Goal: Use online tool/utility: Use online tool/utility

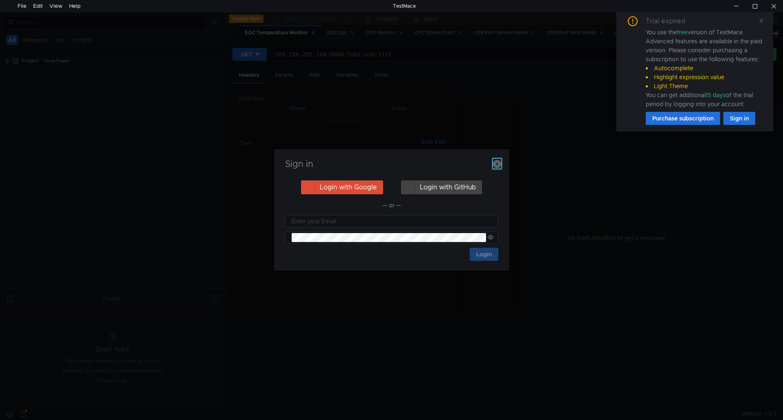
click at [494, 163] on icon "button" at bounding box center [497, 164] width 8 height 8
click at [495, 165] on icon "button" at bounding box center [497, 164] width 8 height 8
click at [494, 165] on icon "button" at bounding box center [497, 164] width 8 height 8
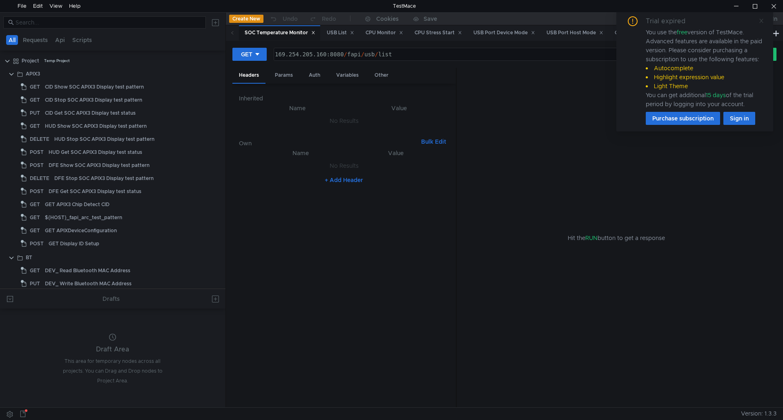
click at [759, 21] on icon at bounding box center [761, 21] width 6 height 6
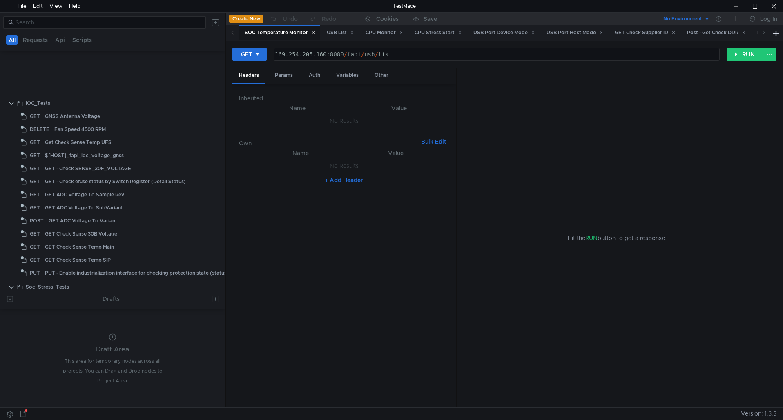
scroll to position [531, 0]
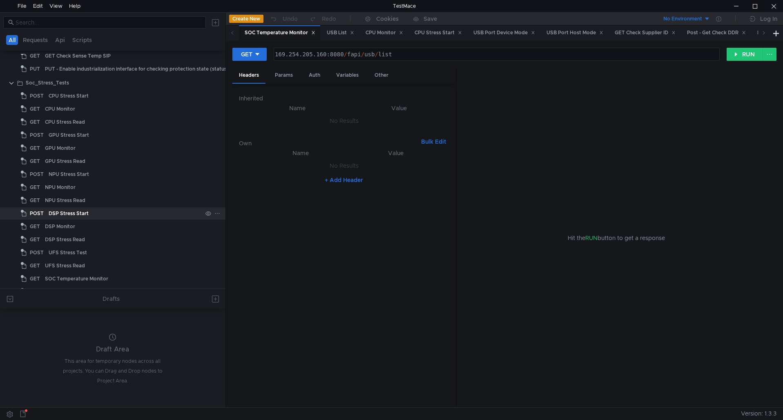
click at [76, 211] on div "DSP Stress Start" at bounding box center [69, 213] width 40 height 12
click at [68, 203] on div "NPU Stress Read" at bounding box center [65, 200] width 40 height 12
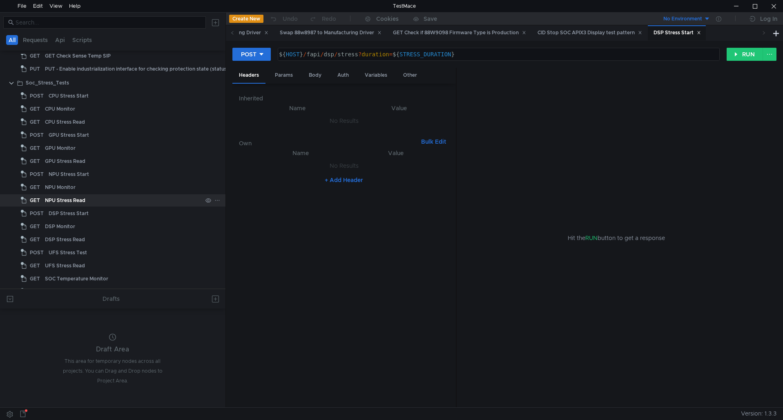
click at [68, 203] on div "NPU Stress Read" at bounding box center [65, 200] width 40 height 12
drag, startPoint x: 320, startPoint y: 56, endPoint x: 572, endPoint y: 66, distance: 252.1
click at [572, 66] on div "GET ${HOST}/fapi/npu/stress?duration=${STRESS_DURATION} ${ HOST } / fapi / npu …" at bounding box center [504, 57] width 544 height 20
click at [456, 53] on div "${ HOST } / fapi / usb / list" at bounding box center [495, 61] width 445 height 20
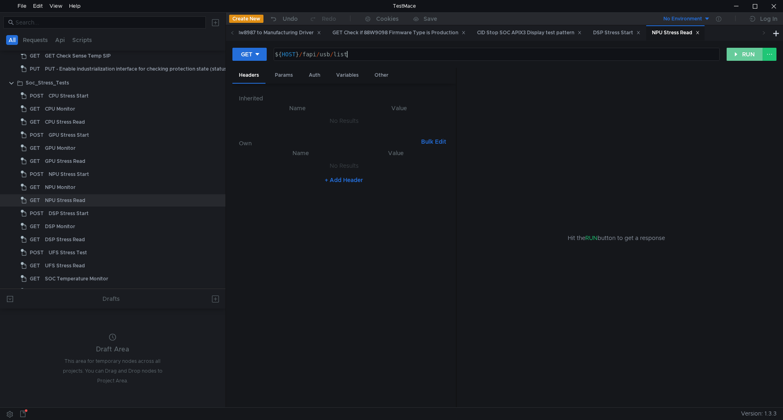
type textarea "${HOST}/fapi/usb/list"
click at [738, 56] on button "RUN" at bounding box center [744, 54] width 36 height 13
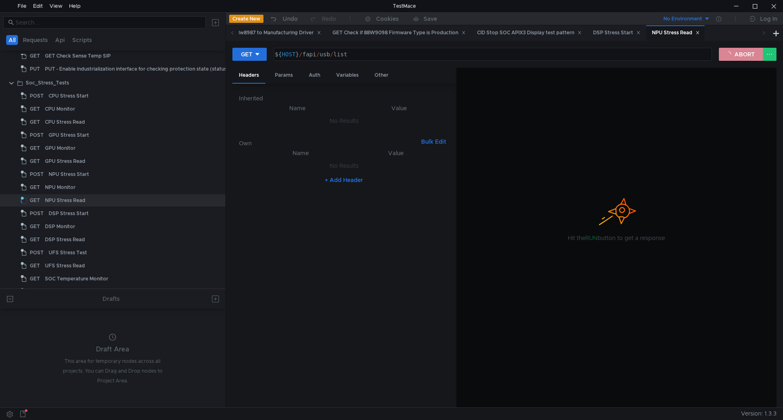
click at [738, 56] on button "ABORT" at bounding box center [741, 54] width 44 height 13
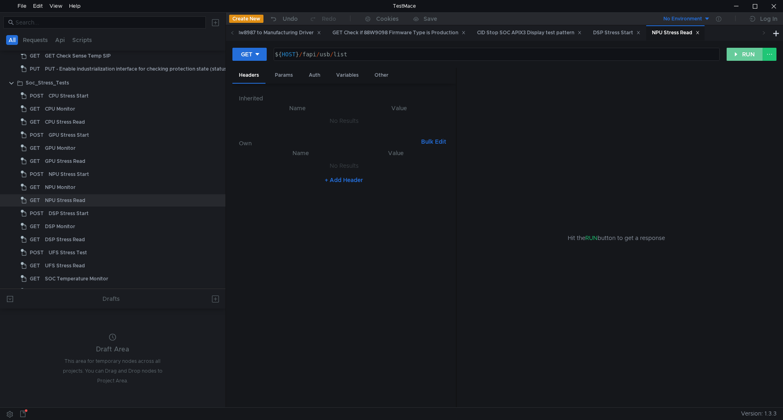
click at [738, 56] on button "RUN" at bounding box center [744, 54] width 36 height 13
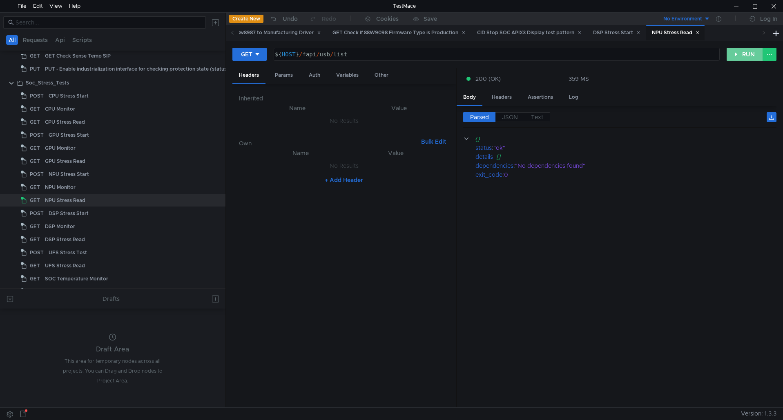
click at [738, 56] on button "RUN" at bounding box center [744, 54] width 36 height 13
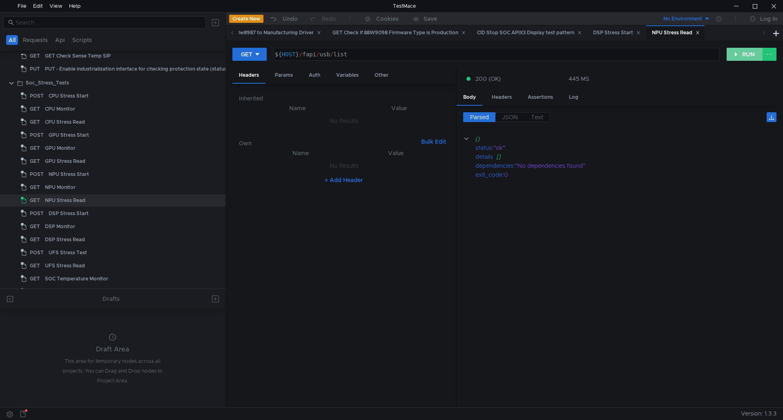
click at [738, 56] on button "RUN" at bounding box center [744, 54] width 36 height 13
click at [743, 50] on button "RUN" at bounding box center [744, 54] width 36 height 13
click at [742, 53] on button "RUN" at bounding box center [744, 54] width 36 height 13
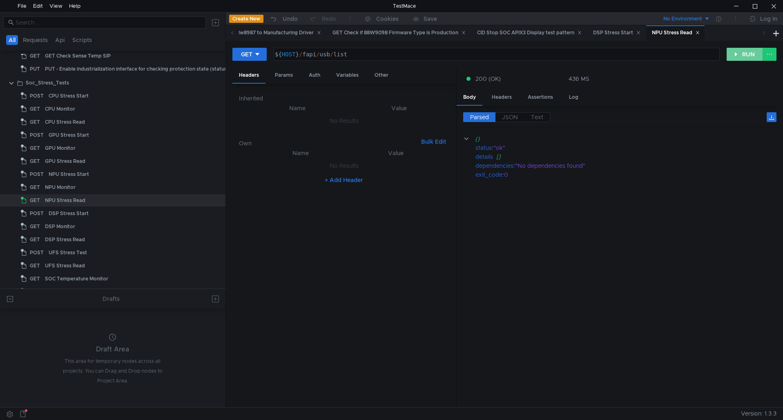
click at [742, 54] on button "RUN" at bounding box center [744, 54] width 36 height 13
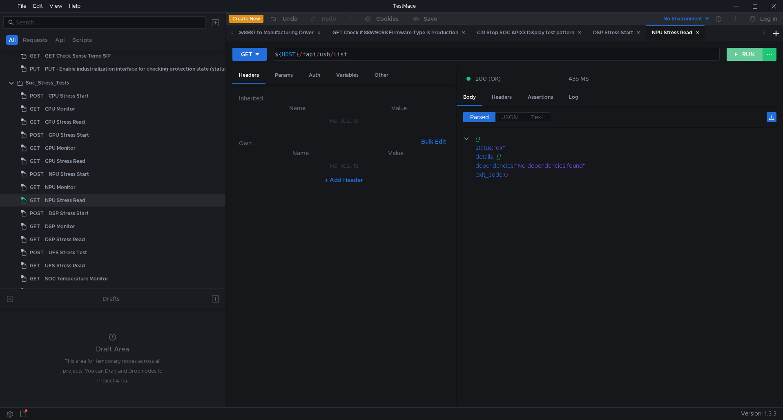
click at [735, 58] on button "RUN" at bounding box center [744, 54] width 36 height 13
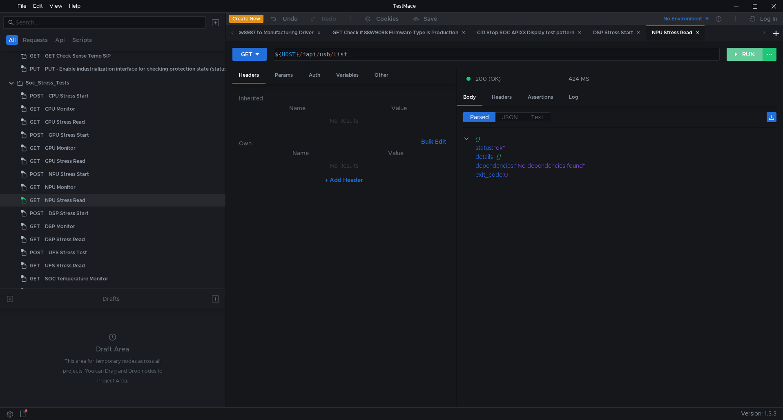
click at [735, 58] on button "RUN" at bounding box center [744, 54] width 36 height 13
click at [736, 53] on button "RUN" at bounding box center [744, 54] width 36 height 13
click at [731, 57] on button "RUN" at bounding box center [744, 54] width 36 height 13
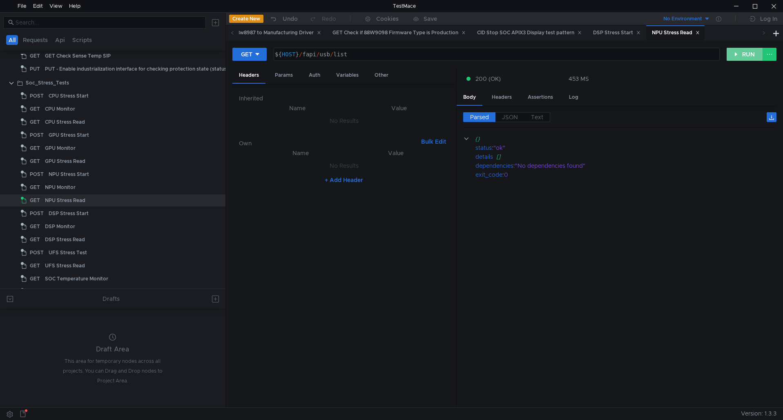
click at [731, 57] on button "RUN" at bounding box center [744, 54] width 36 height 13
drag, startPoint x: 731, startPoint y: 57, endPoint x: 759, endPoint y: 68, distance: 30.3
click at [759, 68] on form "GET ${HOST}/fapi/usb/list ${ HOST } / fapi / usb / list ההההההההההההההההההההההה…" at bounding box center [504, 227] width 544 height 360
click at [748, 53] on button "RUN" at bounding box center [744, 54] width 36 height 13
click at [750, 54] on button "RUN" at bounding box center [744, 54] width 36 height 13
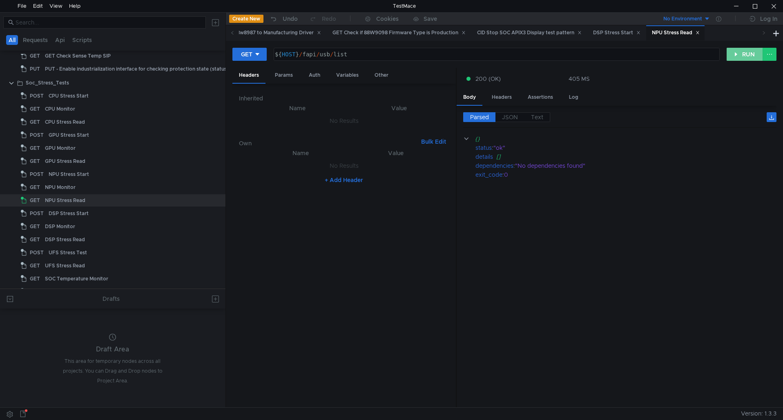
click at [757, 59] on button "RUN" at bounding box center [744, 54] width 36 height 13
click at [756, 63] on div "GET ${HOST}/fapi/usb/list ${ HOST } / fapi / usb / list ההההההההההההההההההההההה…" at bounding box center [504, 57] width 544 height 20
click at [746, 57] on button "RUN" at bounding box center [744, 54] width 36 height 13
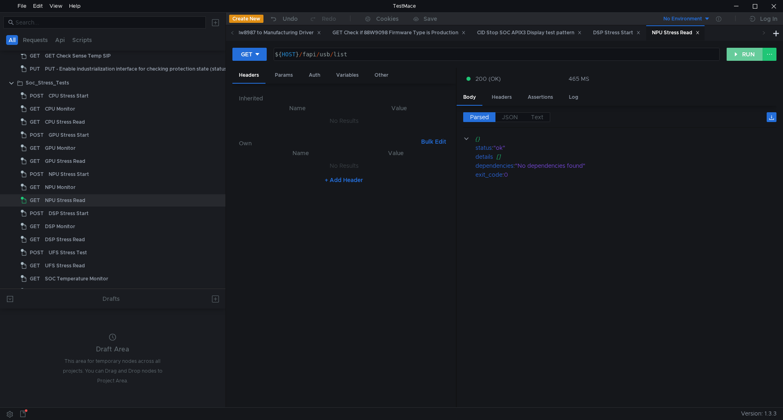
click at [745, 57] on button "RUN" at bounding box center [744, 54] width 36 height 13
click at [735, 56] on button "RUN" at bounding box center [744, 54] width 36 height 13
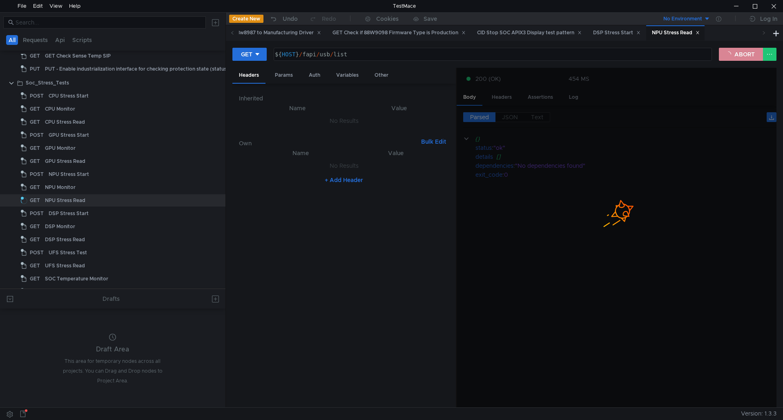
click at [735, 56] on button "ABORT" at bounding box center [741, 54] width 44 height 13
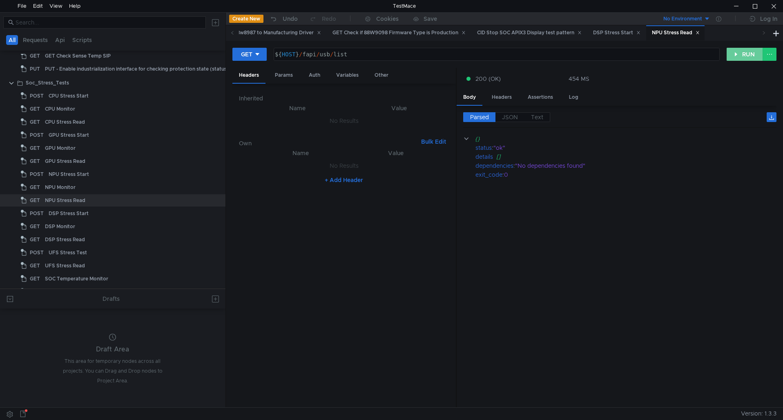
click at [735, 56] on button "RUN" at bounding box center [744, 54] width 36 height 13
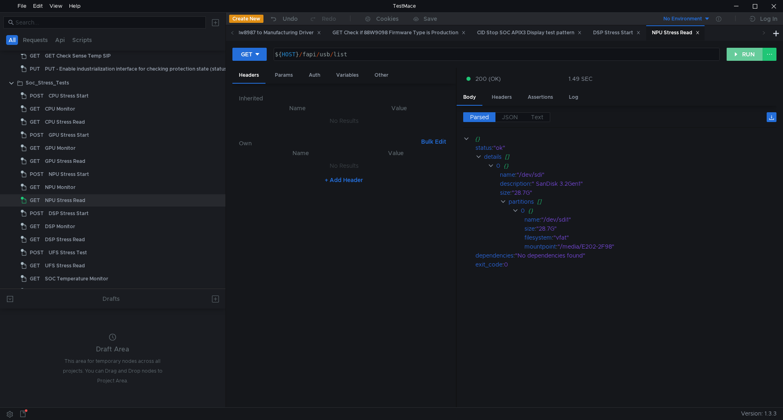
click at [735, 56] on button "RUN" at bounding box center [744, 54] width 36 height 13
click at [734, 56] on button "RUN" at bounding box center [744, 54] width 36 height 13
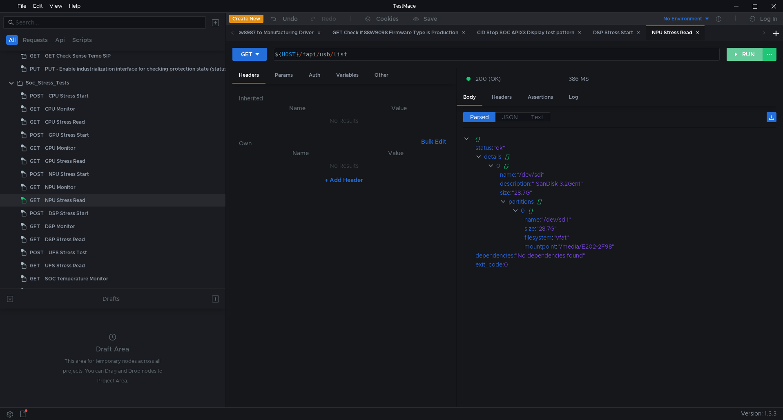
click at [734, 56] on button "RUN" at bounding box center [744, 54] width 36 height 13
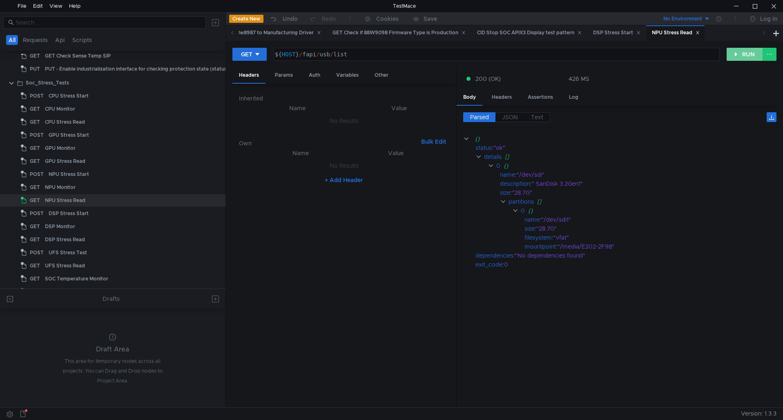
click at [734, 56] on button "RUN" at bounding box center [744, 54] width 36 height 13
click at [382, 257] on nz-table "Name Value No Results + Add Header" at bounding box center [344, 274] width 210 height 253
click at [777, 7] on div at bounding box center [773, 6] width 19 height 12
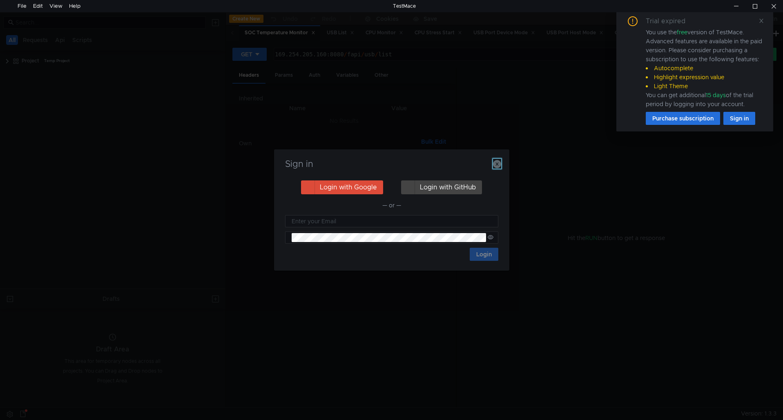
click at [495, 167] on icon "button" at bounding box center [497, 164] width 8 height 8
click at [496, 165] on icon "button" at bounding box center [497, 164] width 8 height 8
click at [497, 165] on icon "button" at bounding box center [497, 164] width 8 height 8
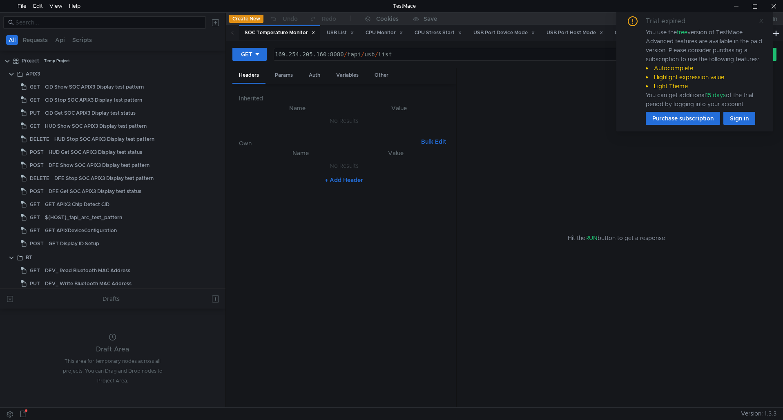
click at [761, 18] on icon at bounding box center [761, 21] width 6 height 6
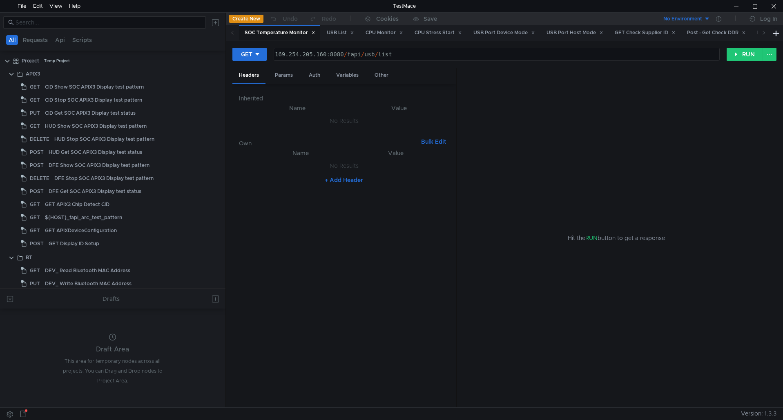
type textarea "169.254.205.160:8080/fapi/usb/list"
click at [407, 58] on div "169.254.205.160:8080 / fapi / usb / list" at bounding box center [495, 61] width 445 height 20
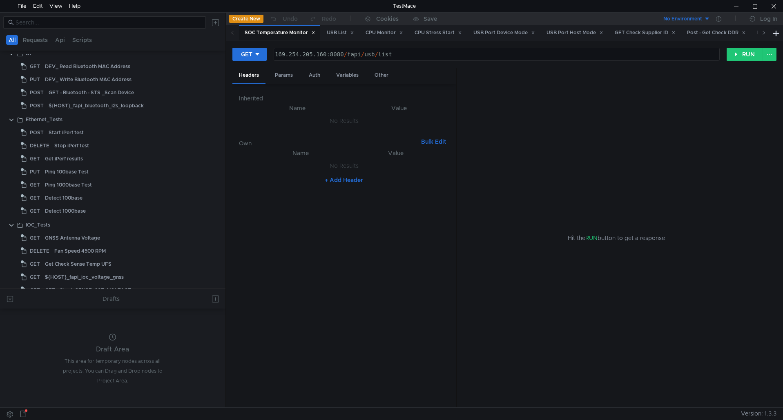
click at [764, 33] on icon at bounding box center [764, 33] width 4 height 4
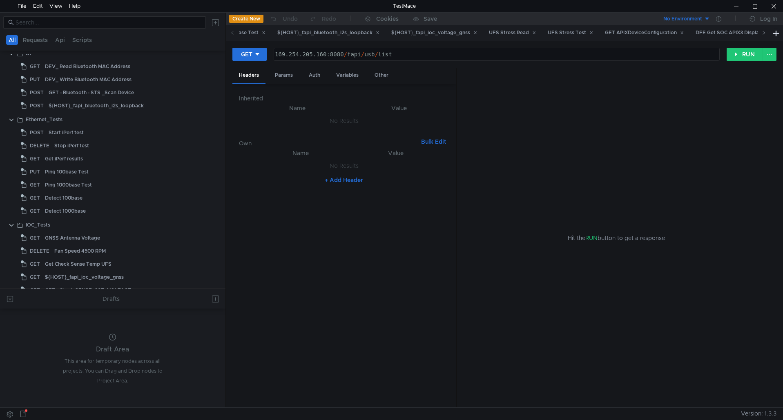
click at [764, 33] on icon at bounding box center [764, 33] width 4 height 4
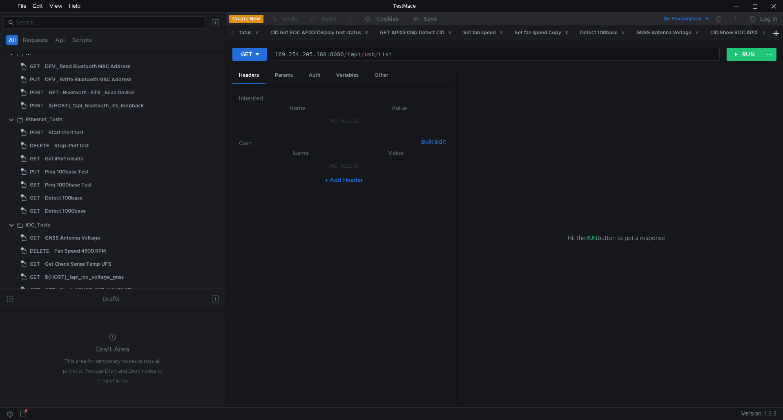
click at [764, 33] on icon at bounding box center [764, 33] width 4 height 4
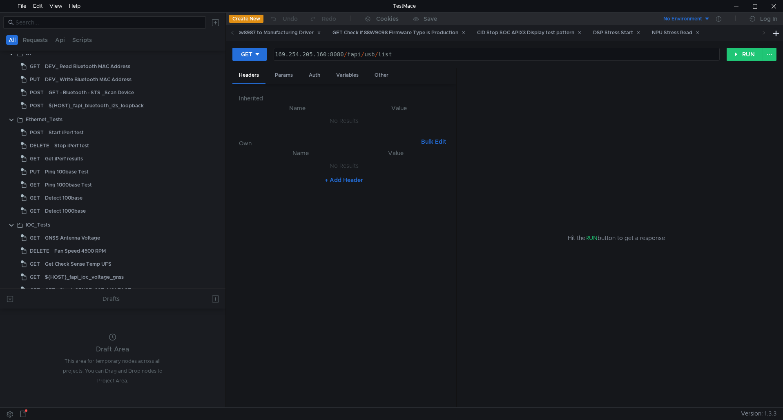
click at [764, 33] on icon at bounding box center [764, 33] width 4 height 4
click at [699, 34] on div "NPU Stress Read" at bounding box center [676, 33] width 48 height 9
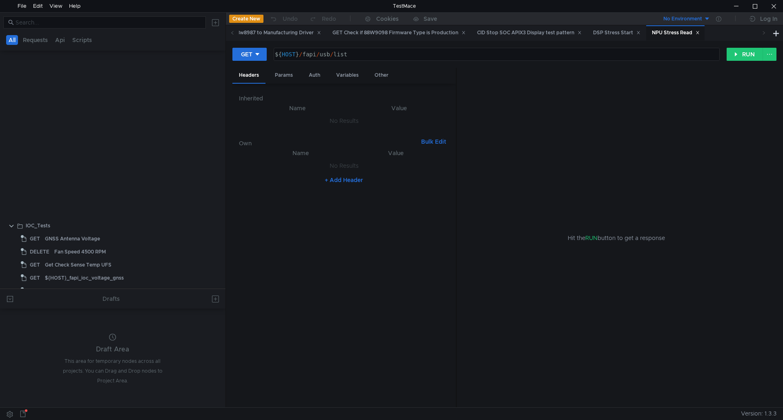
scroll to position [555, 0]
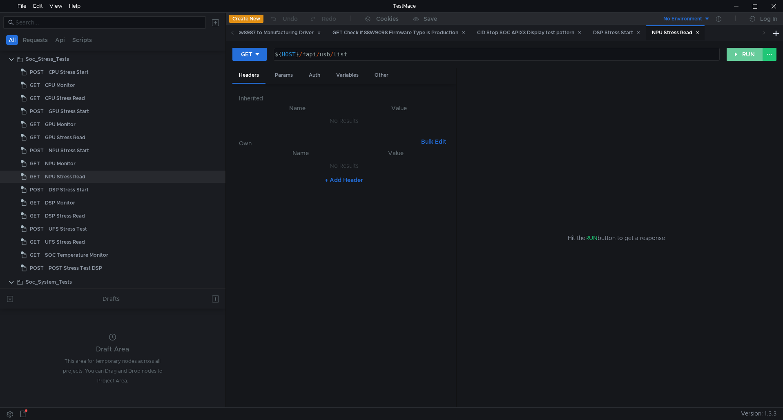
click at [749, 56] on button "RUN" at bounding box center [744, 54] width 36 height 13
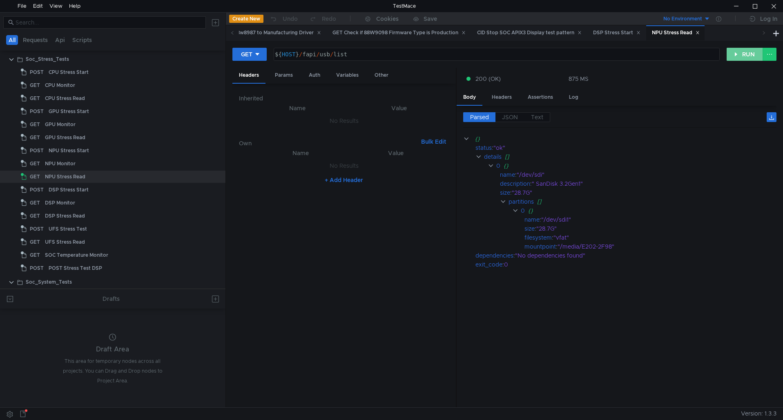
click at [749, 56] on button "RUN" at bounding box center [744, 54] width 36 height 13
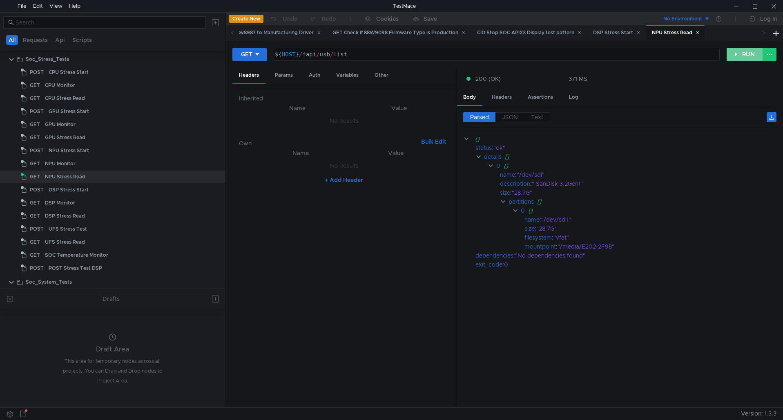
click at [735, 55] on button "RUN" at bounding box center [744, 54] width 36 height 13
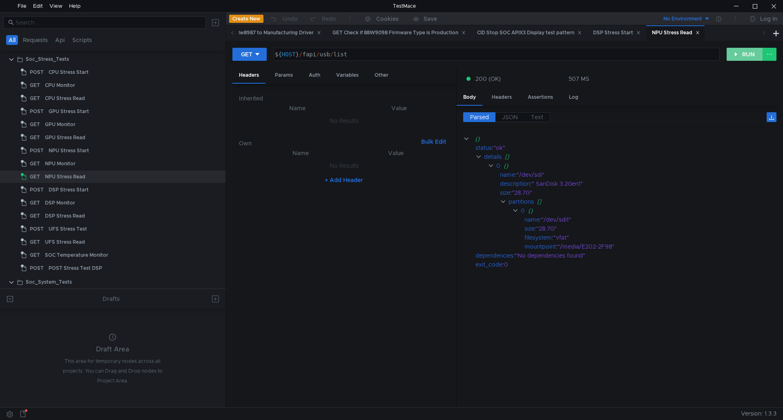
click at [735, 55] on button "RUN" at bounding box center [744, 54] width 36 height 13
click at [741, 56] on button "RUN" at bounding box center [744, 54] width 36 height 13
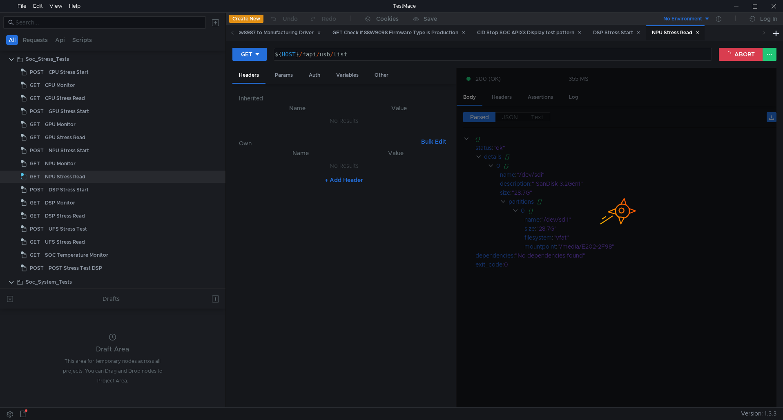
click at [755, 179] on div at bounding box center [617, 238] width 320 height 341
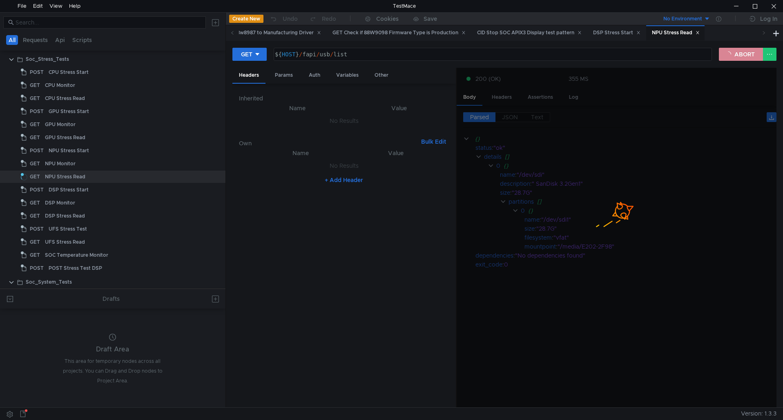
click at [753, 60] on button "ABORT" at bounding box center [741, 54] width 44 height 13
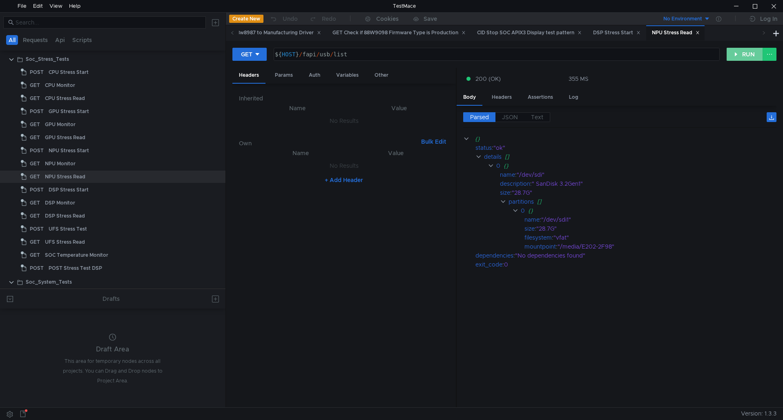
click at [738, 56] on button "RUN" at bounding box center [744, 54] width 36 height 13
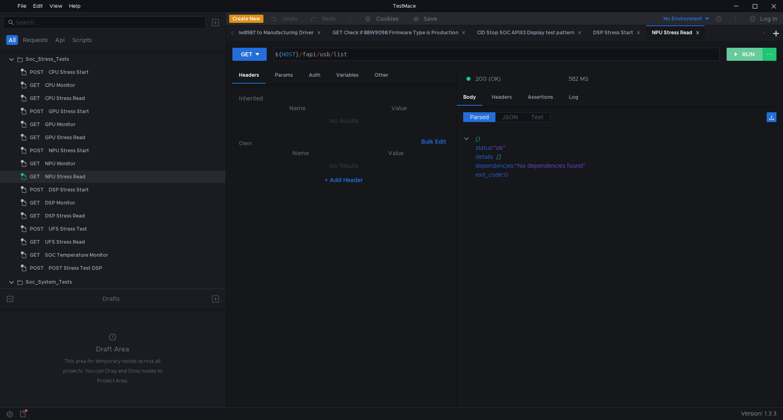
click at [738, 56] on button "RUN" at bounding box center [744, 54] width 36 height 13
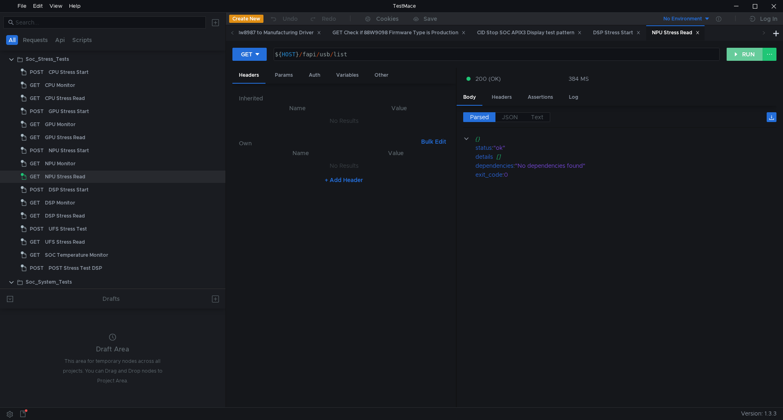
click at [736, 51] on button "RUN" at bounding box center [744, 54] width 36 height 13
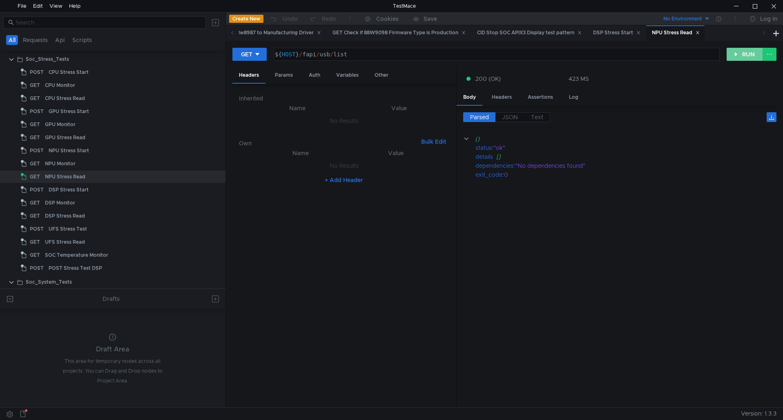
click at [736, 51] on button "RUN" at bounding box center [744, 54] width 36 height 13
click at [440, 205] on nz-table "Name Value No Results + Add Header" at bounding box center [344, 274] width 210 height 253
click at [735, 51] on button "RUN" at bounding box center [744, 54] width 36 height 13
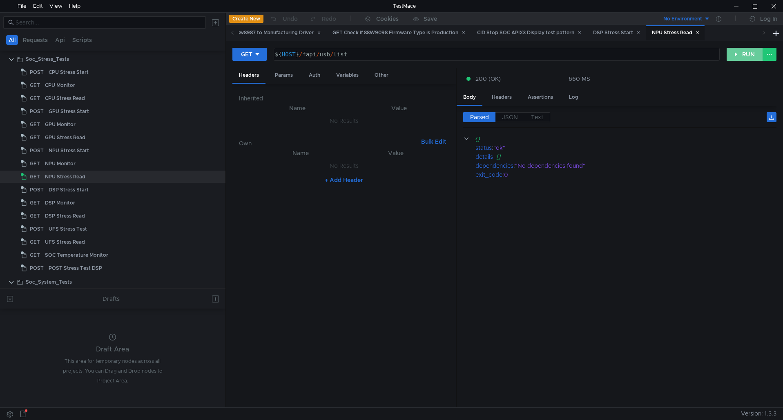
click at [744, 51] on button "RUN" at bounding box center [744, 54] width 36 height 13
click at [234, 33] on icon at bounding box center [232, 33] width 4 height 4
click at [232, 33] on icon at bounding box center [232, 33] width 4 height 4
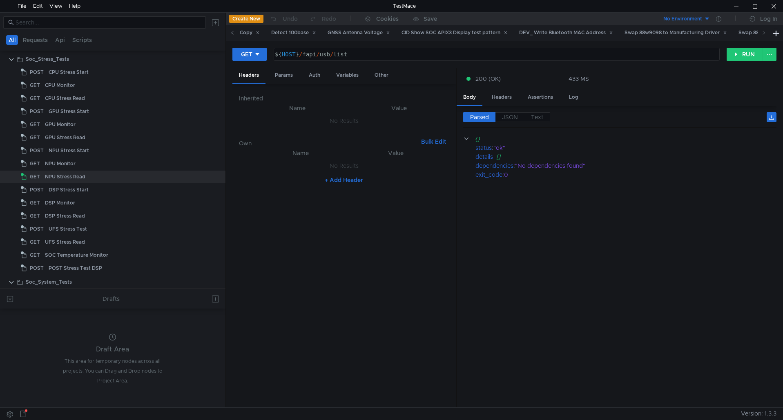
click at [232, 33] on icon at bounding box center [232, 33] width 4 height 4
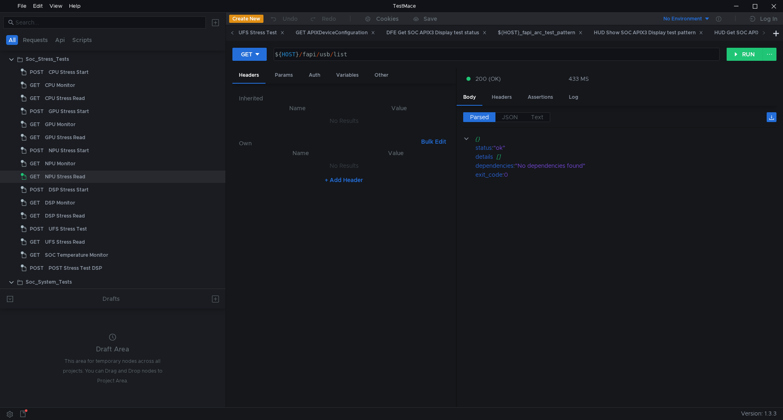
click at [232, 33] on icon at bounding box center [232, 33] width 4 height 4
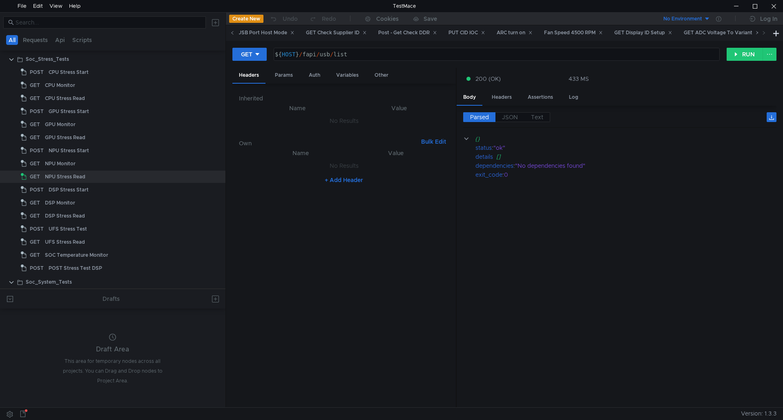
click at [232, 33] on icon at bounding box center [232, 33] width 4 height 4
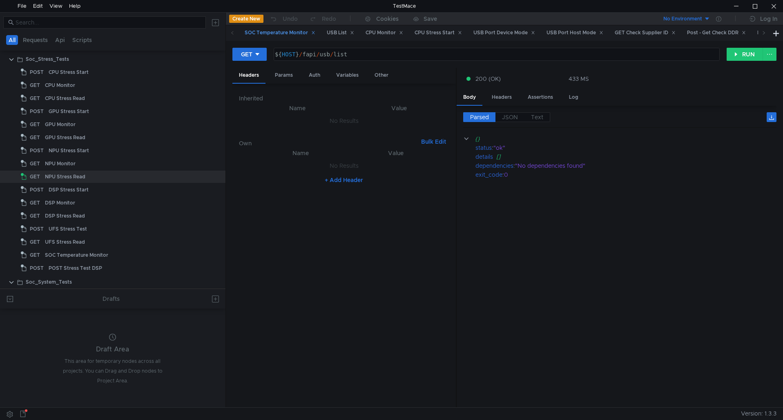
click at [256, 33] on div "SOC Temperature Monitor" at bounding box center [280, 33] width 71 height 9
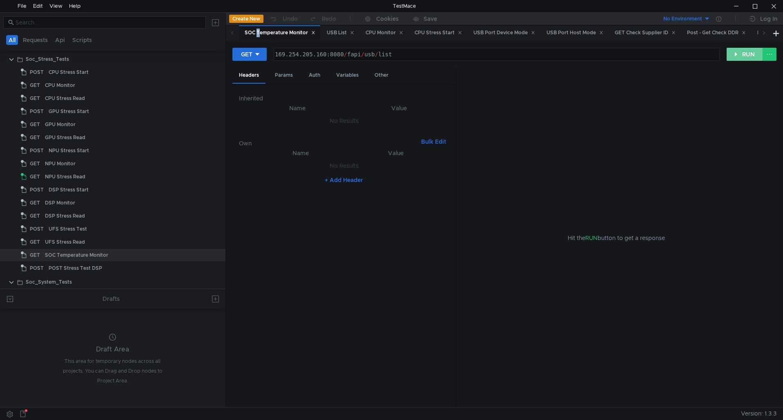
click at [746, 54] on button "RUN" at bounding box center [744, 54] width 36 height 13
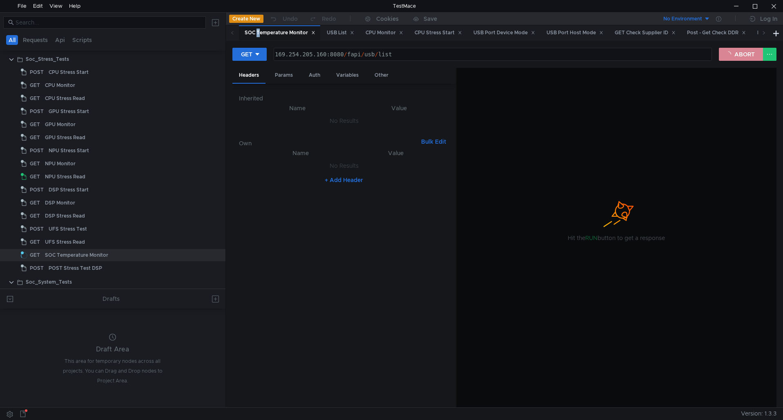
click at [736, 55] on button "ABORT" at bounding box center [741, 54] width 44 height 13
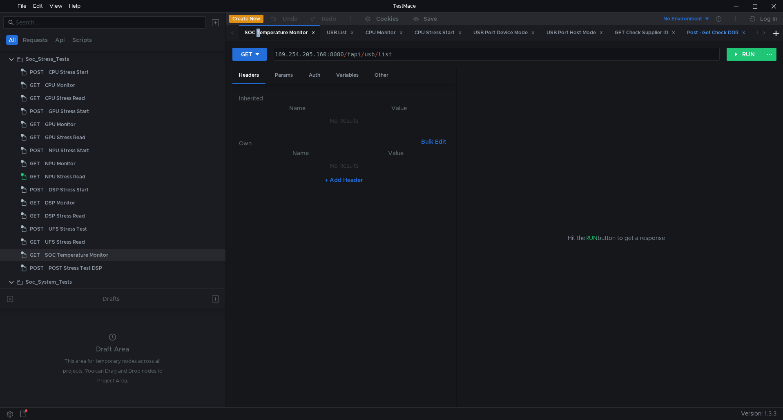
click at [745, 32] on icon at bounding box center [743, 32] width 3 height 3
click at [765, 33] on icon at bounding box center [764, 33] width 4 height 4
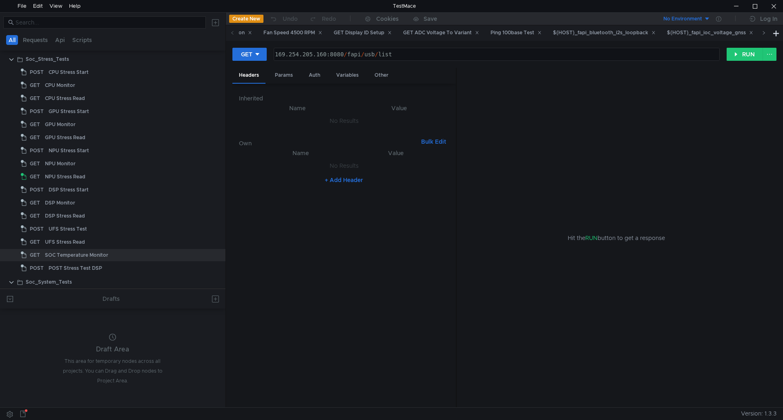
click at [765, 33] on icon at bounding box center [764, 33] width 4 height 4
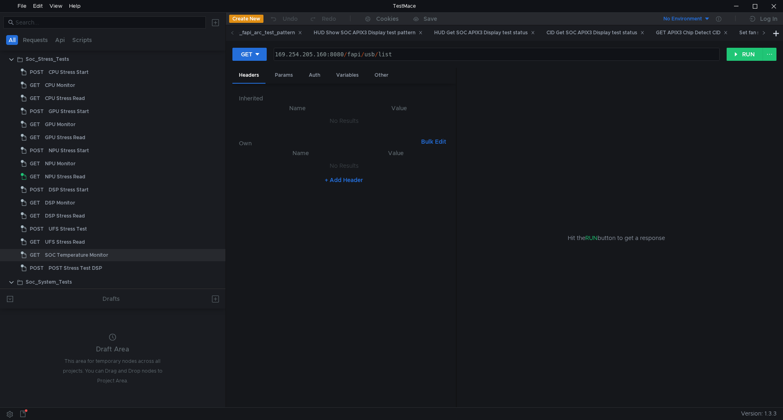
click at [765, 33] on icon at bounding box center [764, 33] width 4 height 4
click at [764, 33] on icon at bounding box center [764, 33] width 4 height 4
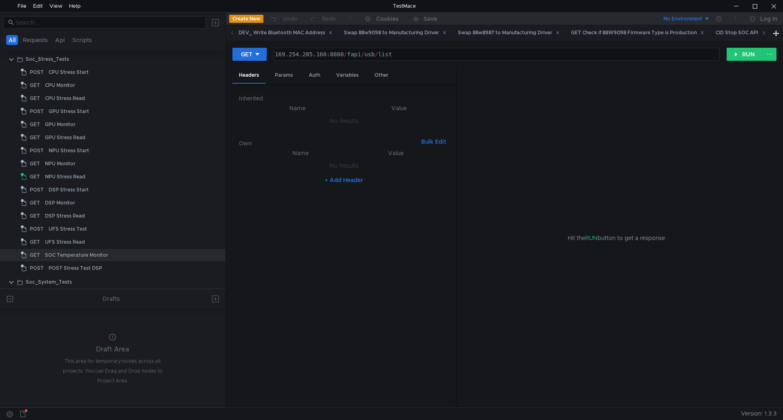
click at [764, 33] on icon at bounding box center [764, 33] width 4 height 4
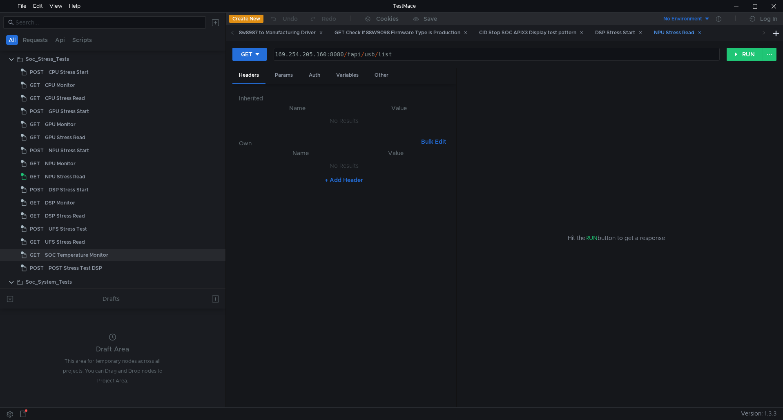
click at [701, 36] on div "NPU Stress Read" at bounding box center [678, 33] width 48 height 9
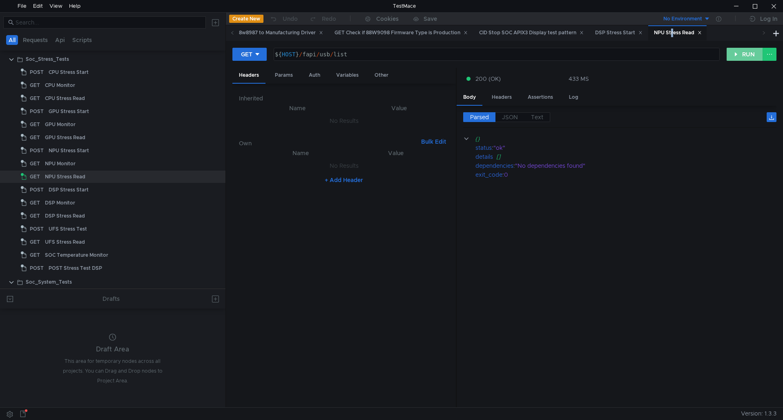
click at [735, 55] on button "RUN" at bounding box center [744, 54] width 36 height 13
drag, startPoint x: 735, startPoint y: 55, endPoint x: 749, endPoint y: 53, distance: 14.3
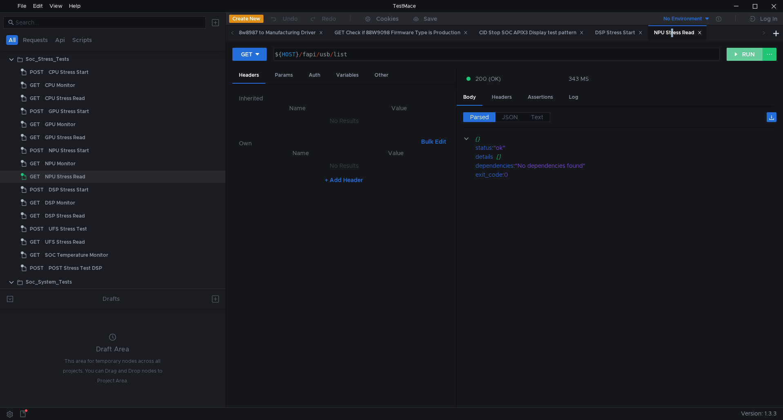
click at [748, 54] on button "RUN" at bounding box center [744, 54] width 36 height 13
click at [734, 57] on button "RUN" at bounding box center [744, 54] width 36 height 13
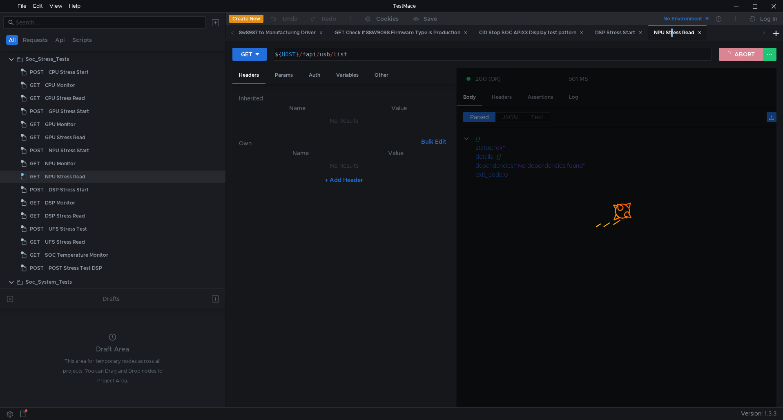
click at [734, 57] on button "ABORT" at bounding box center [741, 54] width 44 height 13
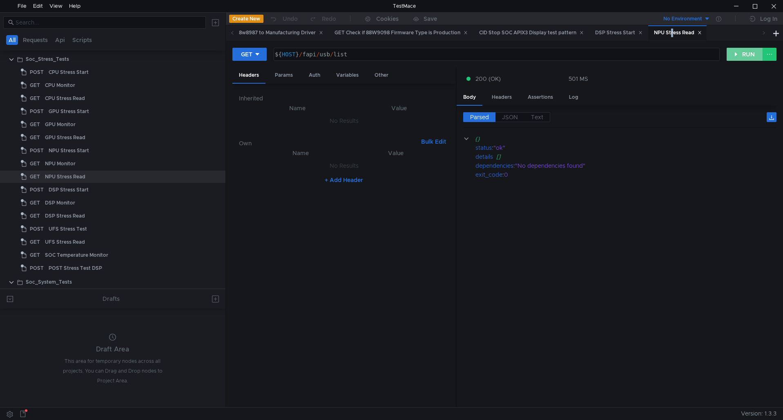
click at [734, 57] on button "RUN" at bounding box center [744, 54] width 36 height 13
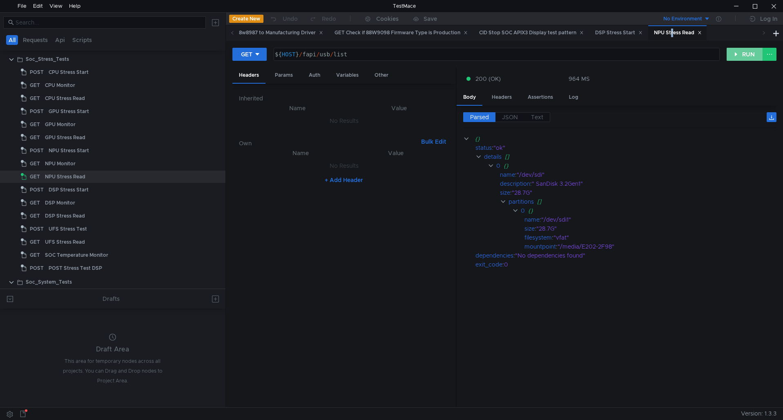
click at [734, 57] on button "RUN" at bounding box center [744, 54] width 36 height 13
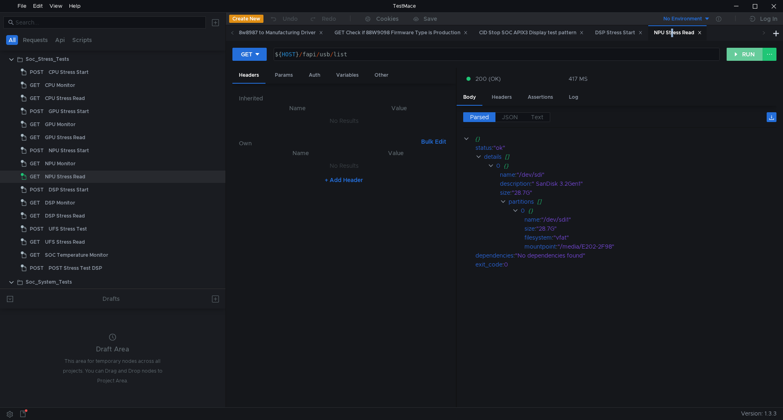
click at [732, 58] on button "RUN" at bounding box center [744, 54] width 36 height 13
click at [746, 54] on button "RUN" at bounding box center [744, 54] width 36 height 13
click at [736, 57] on button "RUN" at bounding box center [744, 54] width 36 height 13
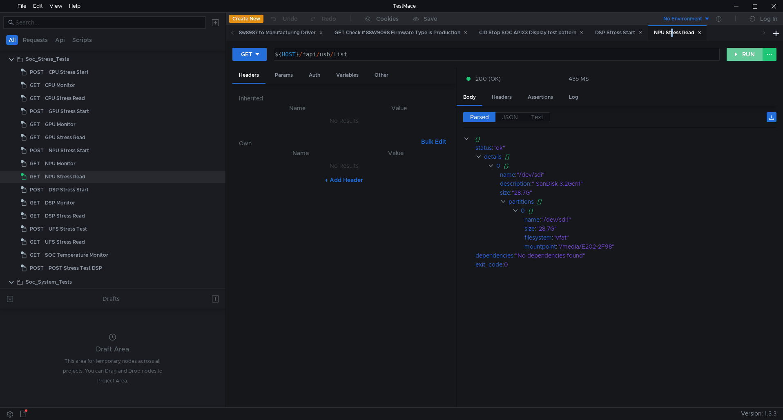
click at [736, 57] on button "RUN" at bounding box center [744, 54] width 36 height 13
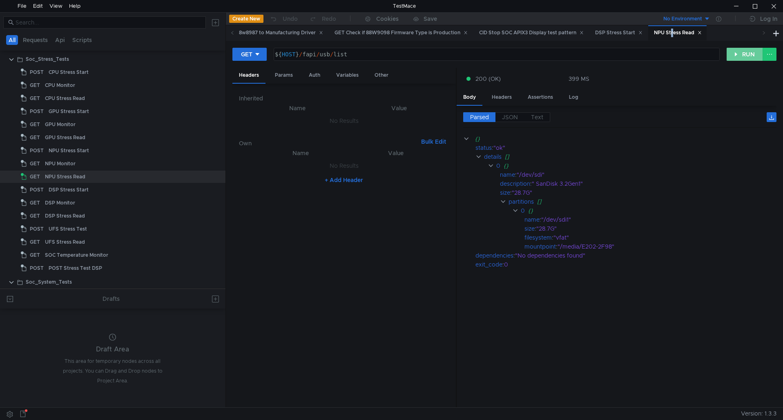
click at [750, 58] on button "RUN" at bounding box center [744, 54] width 36 height 13
click at [735, 54] on button "RUN" at bounding box center [744, 54] width 36 height 13
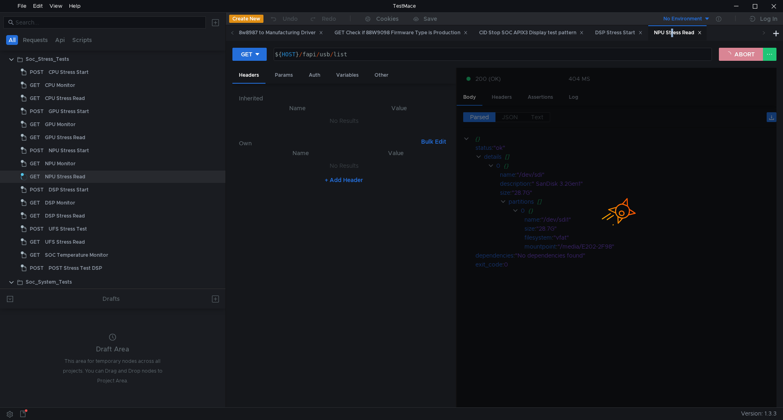
click at [735, 54] on button "ABORT" at bounding box center [741, 54] width 44 height 13
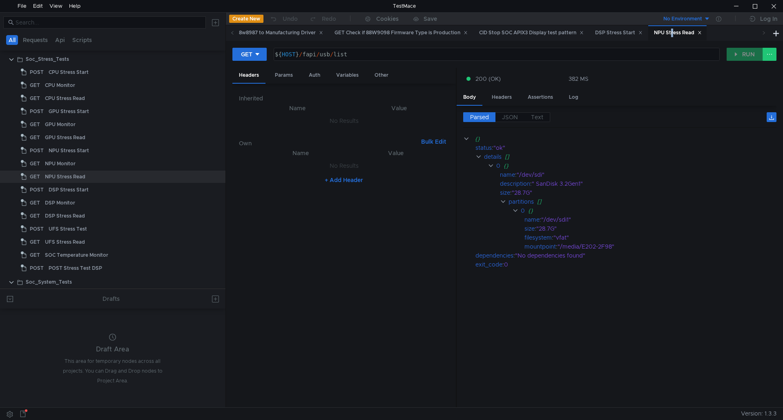
click at [738, 67] on div "GET ${ HOST } / fapi / usb / list ההההההההההההההההההההההההההההההההההההההההההההה…" at bounding box center [504, 57] width 544 height 20
click at [353, 151] on th "Value" at bounding box center [396, 153] width 94 height 10
click at [263, 57] on button "GET" at bounding box center [249, 54] width 34 height 13
click at [263, 57] on div at bounding box center [391, 210] width 783 height 420
type textarea "${HOST}/fapi/usb/list"
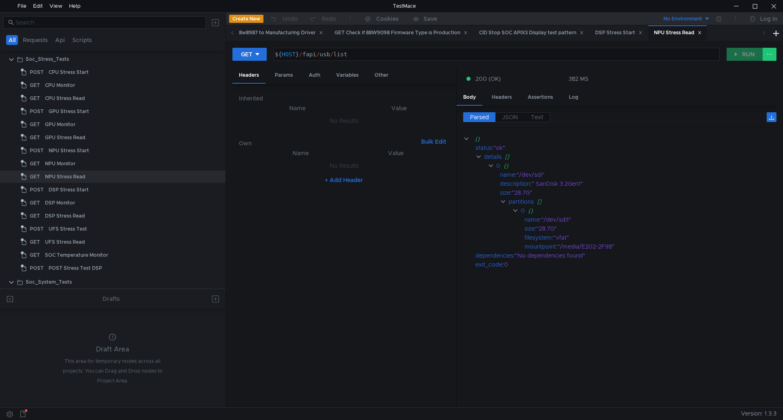
click at [453, 56] on div "${ HOST } / fapi / usb / list" at bounding box center [495, 61] width 445 height 20
click at [775, 53] on button at bounding box center [769, 54] width 14 height 13
click at [679, 76] on div at bounding box center [391, 210] width 783 height 420
click at [583, 34] on div "CID Stop SOC APIX3 Display test pattern" at bounding box center [531, 33] width 105 height 9
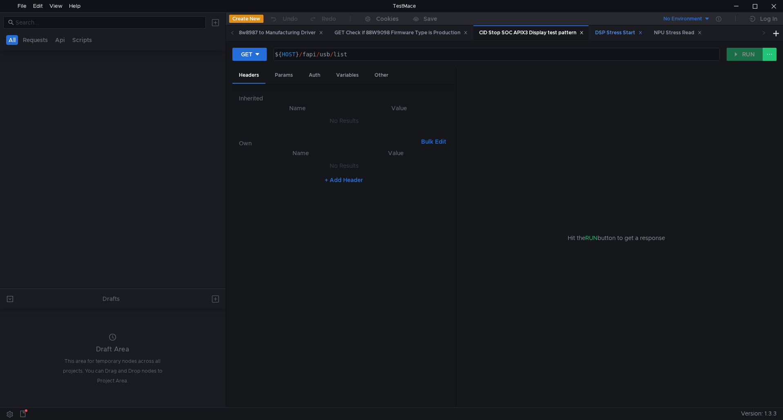
scroll to position [0, 0]
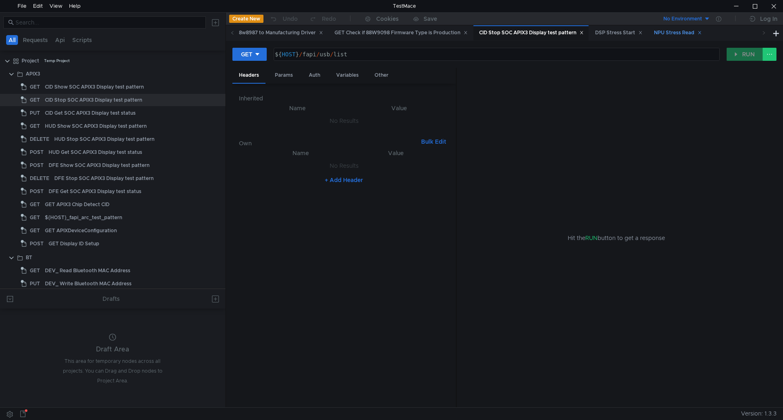
click at [701, 30] on div "NPU Stress Read" at bounding box center [678, 33] width 48 height 9
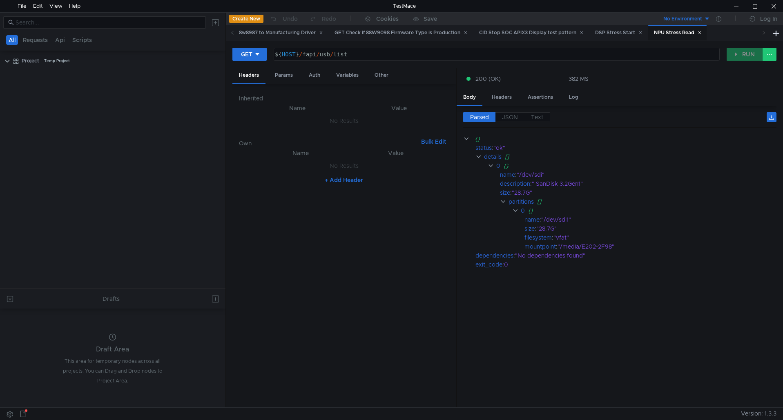
scroll to position [555, 0]
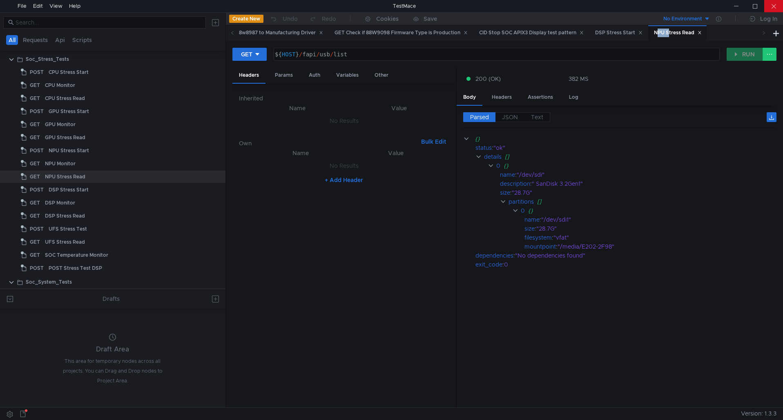
click at [776, 7] on div at bounding box center [773, 6] width 19 height 12
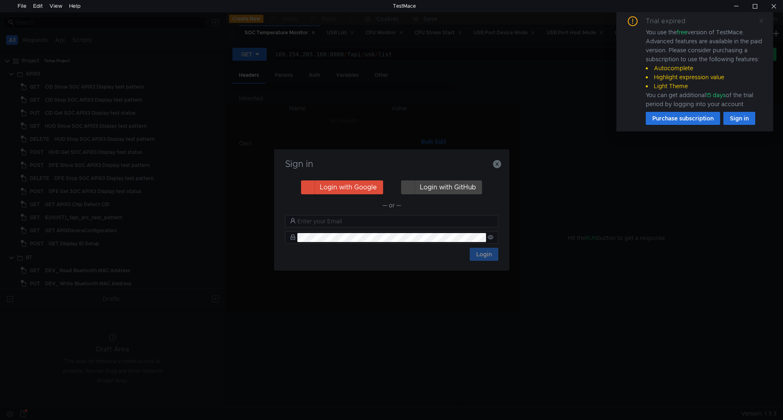
click at [762, 20] on icon at bounding box center [761, 21] width 6 height 6
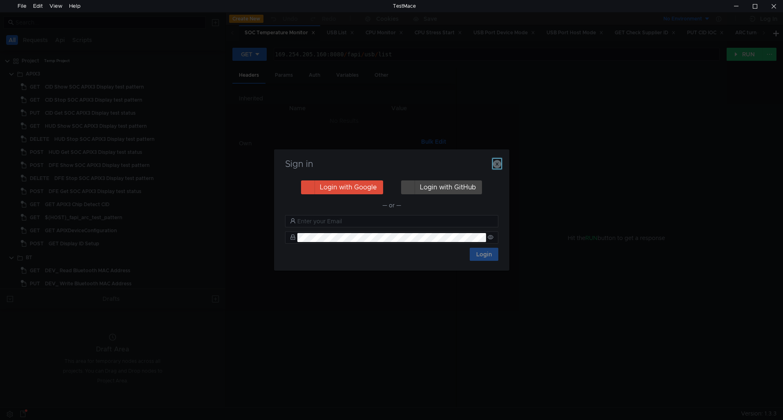
click at [499, 165] on icon "button" at bounding box center [497, 164] width 8 height 8
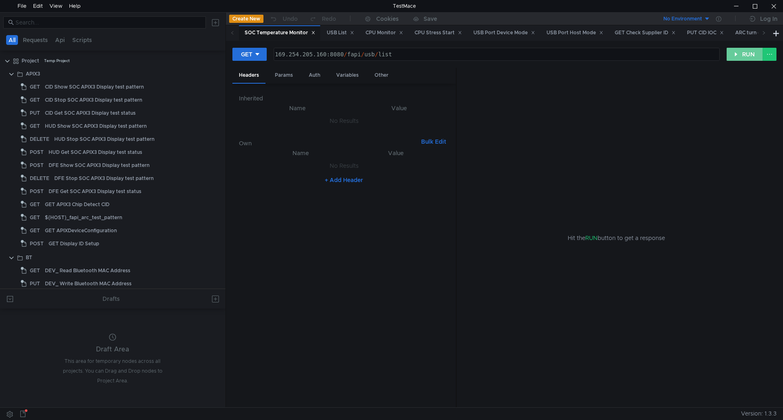
click at [753, 54] on button "RUN" at bounding box center [744, 54] width 36 height 13
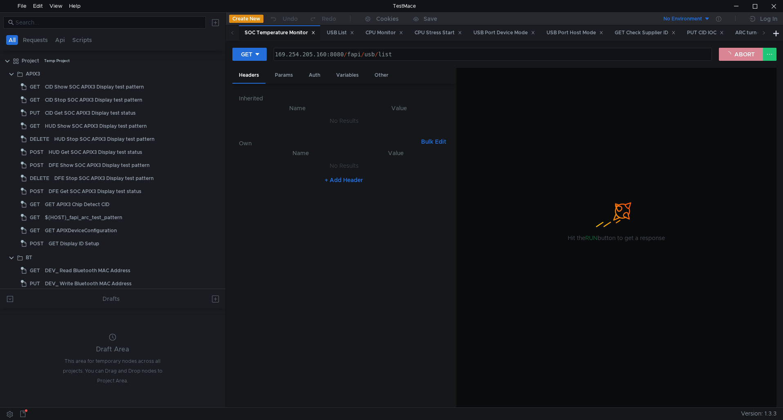
click at [748, 53] on button "ABORT" at bounding box center [741, 54] width 44 height 13
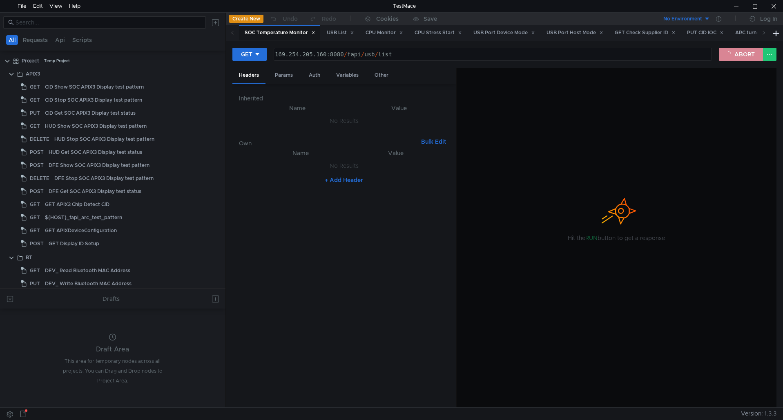
click at [748, 53] on button "ABORT" at bounding box center [741, 54] width 44 height 13
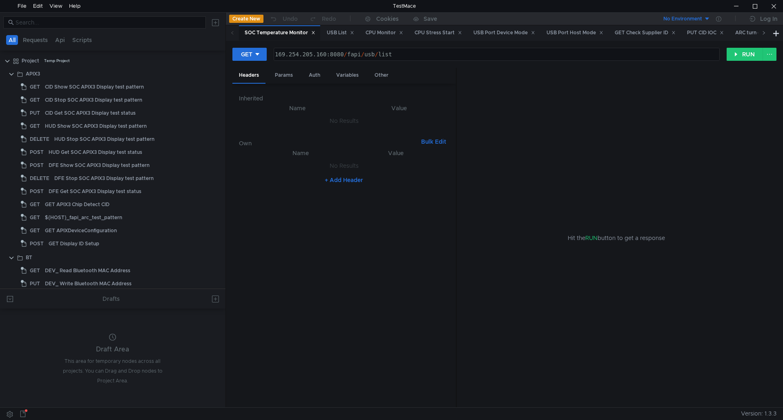
click at [766, 35] on span at bounding box center [763, 32] width 13 height 15
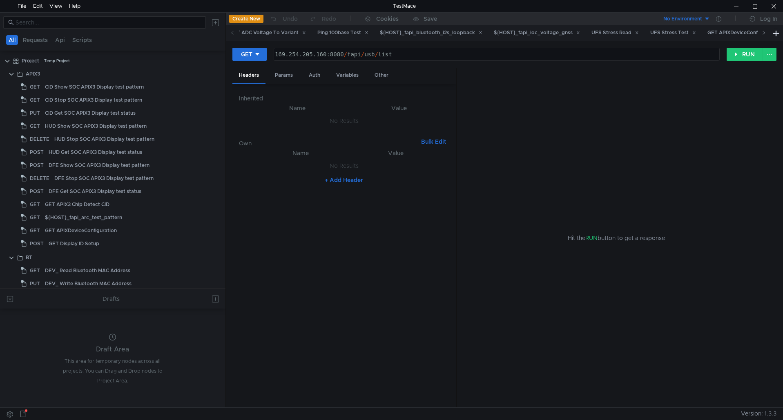
click at [766, 35] on span at bounding box center [763, 32] width 13 height 15
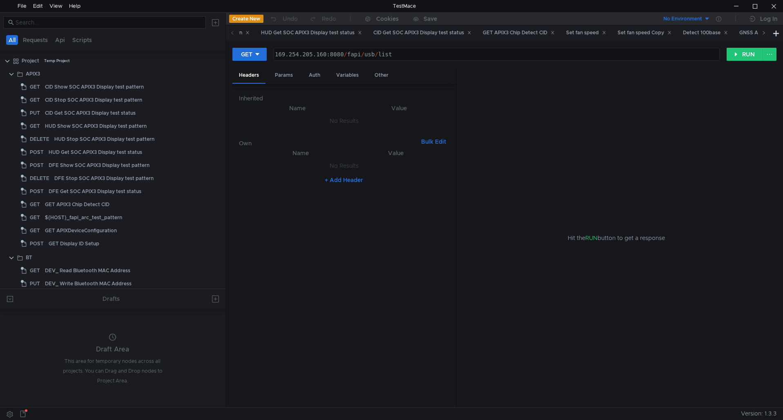
click at [766, 35] on span at bounding box center [763, 32] width 13 height 15
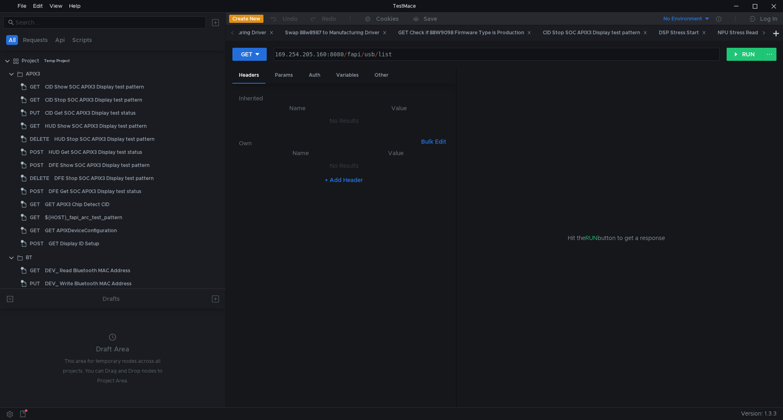
click at [766, 35] on span at bounding box center [763, 32] width 13 height 15
click at [701, 29] on div "NPU Stress Read" at bounding box center [678, 33] width 48 height 9
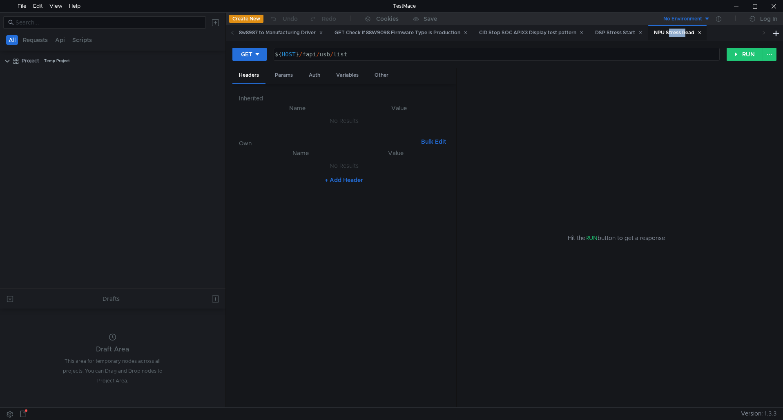
scroll to position [555, 0]
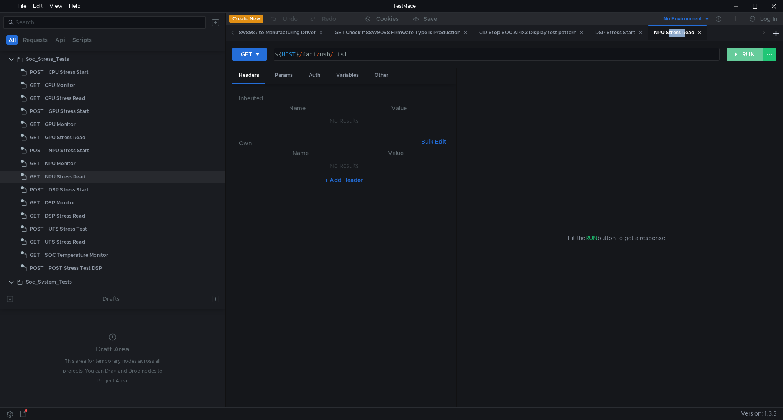
click at [738, 58] on button "RUN" at bounding box center [744, 54] width 36 height 13
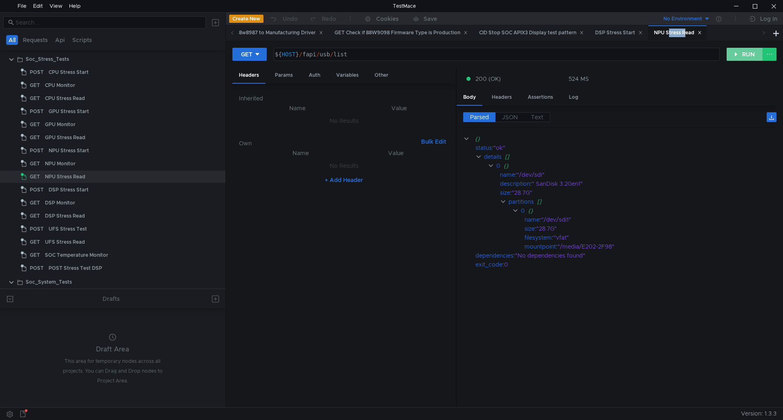
click at [738, 58] on button "RUN" at bounding box center [744, 54] width 36 height 13
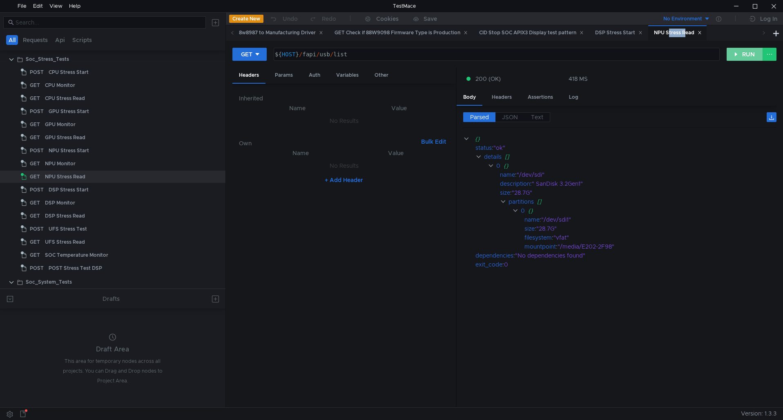
click at [737, 56] on button "RUN" at bounding box center [744, 54] width 36 height 13
click at [751, 54] on button "RUN" at bounding box center [744, 54] width 36 height 13
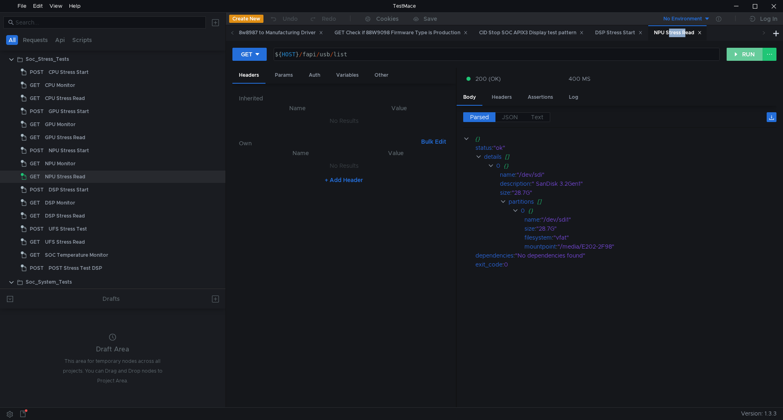
click at [745, 55] on button "RUN" at bounding box center [744, 54] width 36 height 13
click at [731, 54] on button "RUN" at bounding box center [744, 54] width 36 height 13
click at [733, 57] on button "RUN" at bounding box center [744, 54] width 36 height 13
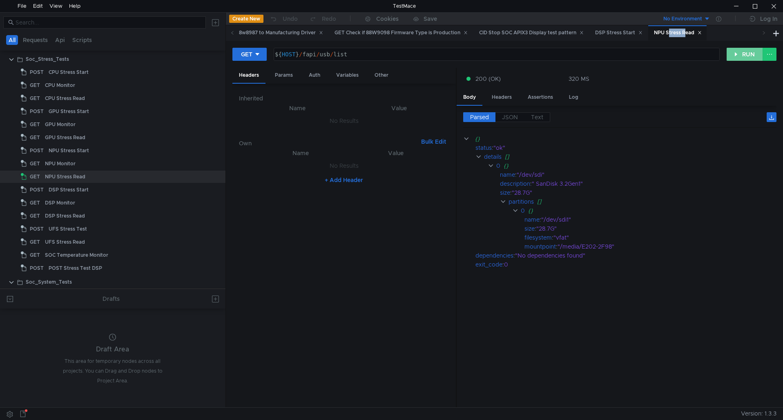
click at [733, 57] on button "RUN" at bounding box center [744, 54] width 36 height 13
click at [726, 58] on div "GET ${ HOST } / fapi / usb / list ההההההההההההההההההההההההההההההההההההההההההההה…" at bounding box center [479, 54] width 494 height 14
click at [728, 58] on button "RUN" at bounding box center [744, 54] width 36 height 13
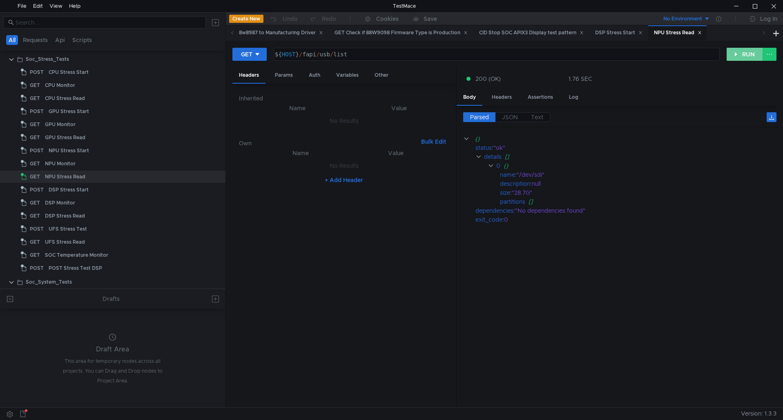
click at [735, 55] on button "RUN" at bounding box center [744, 54] width 36 height 13
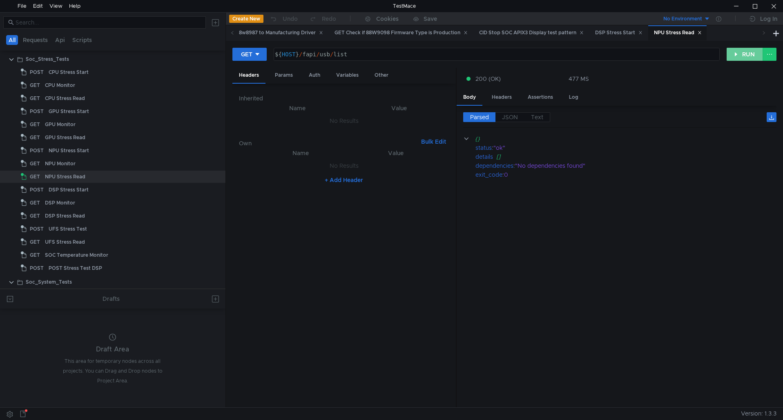
click at [735, 55] on button "RUN" at bounding box center [744, 54] width 36 height 13
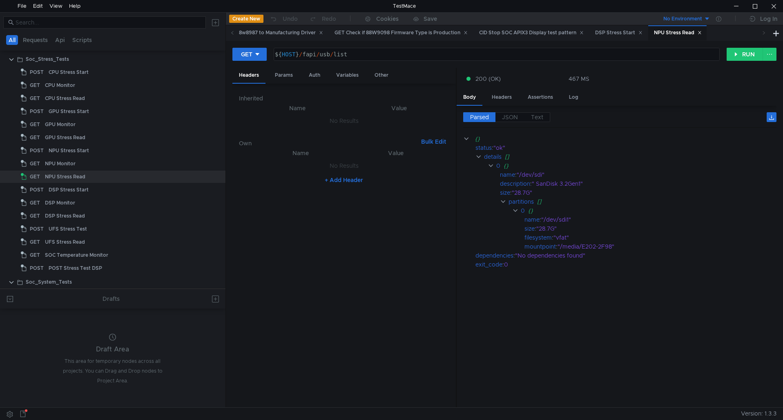
click at [722, 53] on div "GET ${ HOST } / fapi / usb / list ההההההההההההההההההההההההההההההההההההההההההההה…" at bounding box center [479, 54] width 494 height 14
click at [737, 56] on button "RUN" at bounding box center [744, 54] width 36 height 13
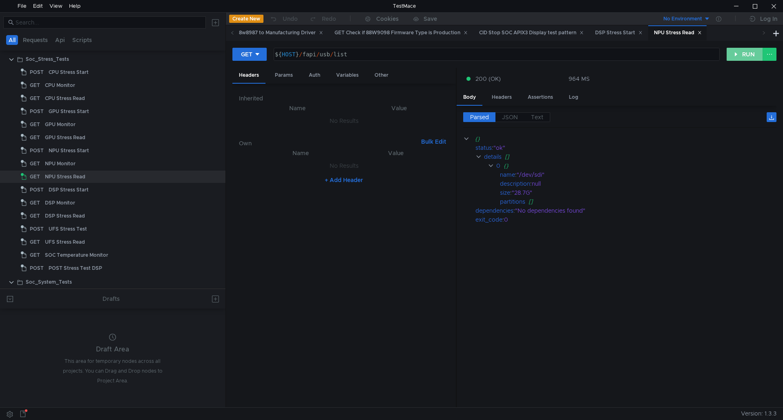
click at [737, 56] on button "RUN" at bounding box center [744, 54] width 36 height 13
click at [735, 55] on button "RUN" at bounding box center [744, 54] width 36 height 13
click at [735, 53] on button "RUN" at bounding box center [744, 54] width 36 height 13
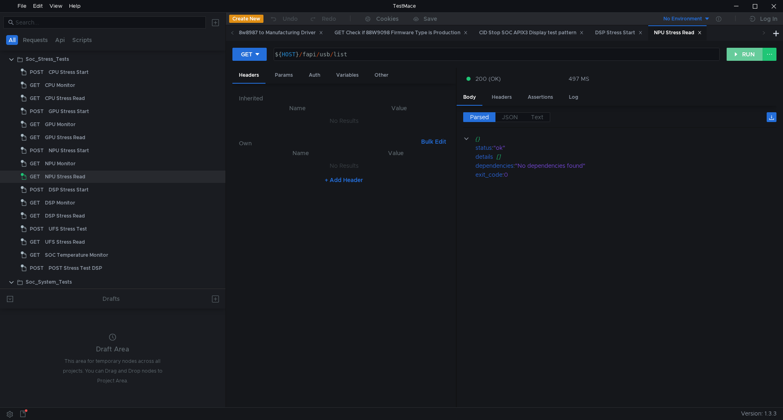
click at [740, 55] on button "RUN" at bounding box center [744, 54] width 36 height 13
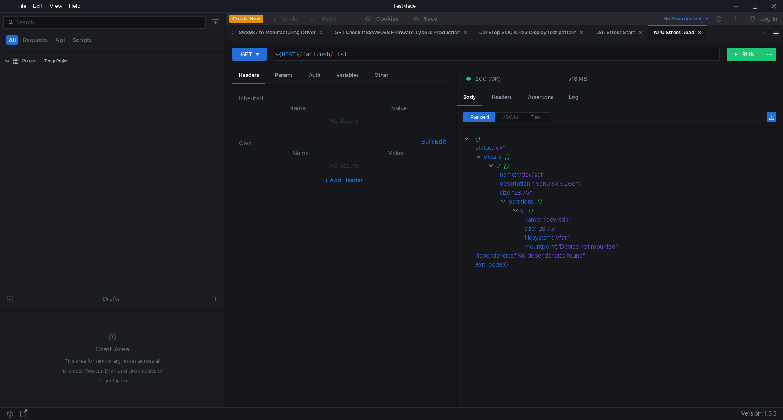
scroll to position [555, 0]
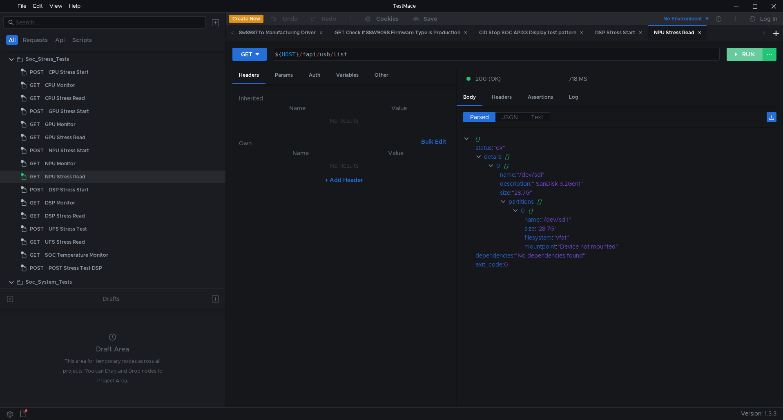
click at [736, 61] on button "RUN" at bounding box center [744, 54] width 36 height 13
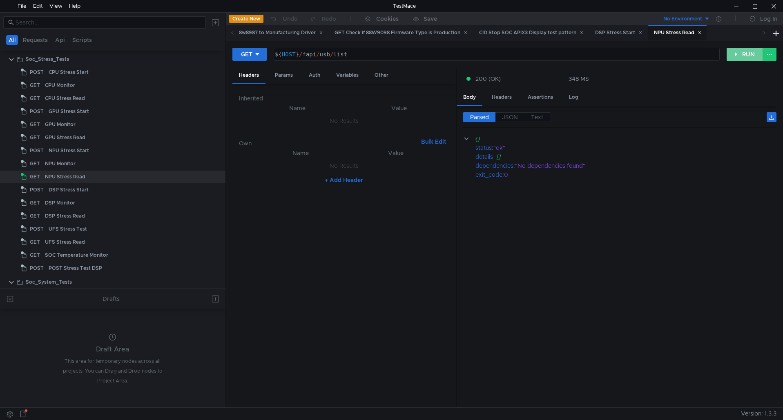
click at [736, 60] on button "RUN" at bounding box center [744, 54] width 36 height 13
click at [733, 54] on button "RUN" at bounding box center [744, 54] width 36 height 13
click at [733, 55] on button "RUN" at bounding box center [744, 54] width 36 height 13
click at [730, 55] on button "RUN" at bounding box center [744, 54] width 36 height 13
click at [744, 56] on button "RUN" at bounding box center [744, 54] width 36 height 13
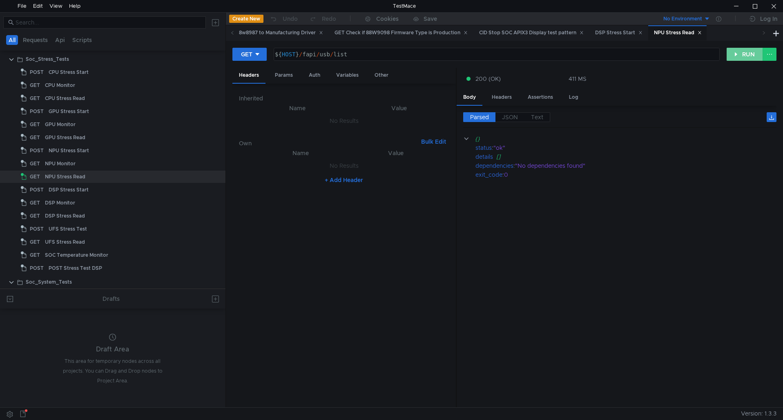
click at [742, 53] on button "RUN" at bounding box center [744, 54] width 36 height 13
click at [741, 51] on button "RUN" at bounding box center [744, 54] width 36 height 13
click at [740, 61] on button "RUN" at bounding box center [744, 54] width 36 height 13
click at [740, 60] on button "RUN" at bounding box center [744, 54] width 36 height 13
click at [710, 57] on div "${ HOST } / fapi / usb / list" at bounding box center [495, 61] width 445 height 20
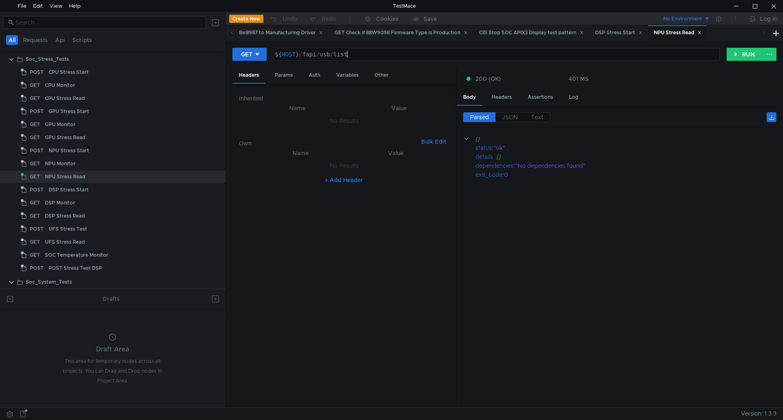
type textarea "${HOST}/fapi/usb/list"
click at [744, 58] on button "RUN" at bounding box center [744, 54] width 36 height 13
click at [85, 180] on div "NPU Stress Read" at bounding box center [65, 177] width 40 height 12
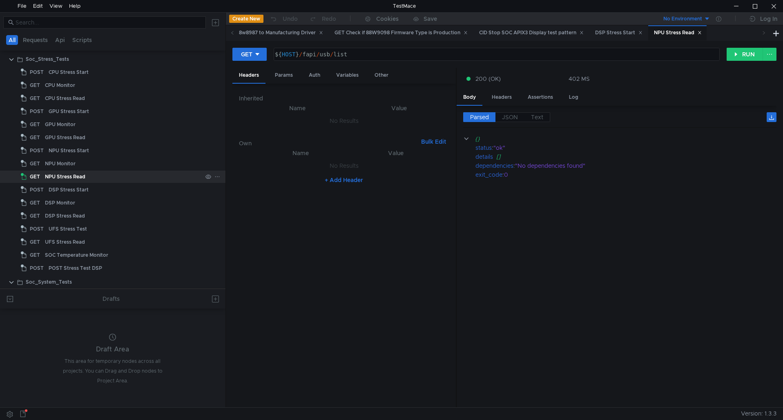
click at [85, 180] on div "NPU Stress Read" at bounding box center [65, 177] width 40 height 12
click at [738, 53] on button "RUN" at bounding box center [744, 54] width 36 height 13
click at [265, 56] on button "GET" at bounding box center [249, 54] width 34 height 13
click at [254, 110] on li "DELETE" at bounding box center [250, 110] width 36 height 13
click at [739, 57] on button "RUN" at bounding box center [744, 54] width 36 height 13
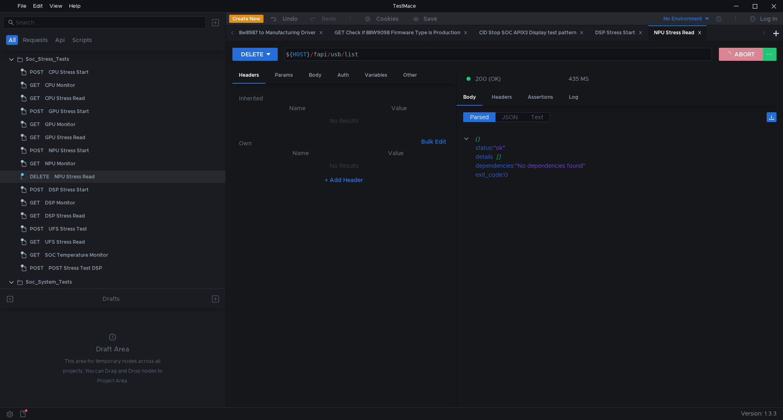
click at [741, 52] on button "ABORT" at bounding box center [741, 54] width 44 height 13
click at [274, 62] on div "DELETE ${HOST}/fapi/usb/list ${ HOST } / fapi / usb / list הההההההההההההההההההה…" at bounding box center [504, 57] width 544 height 20
click at [270, 57] on icon at bounding box center [268, 54] width 6 height 6
click at [254, 71] on li "GET" at bounding box center [254, 71] width 45 height 13
click at [752, 49] on button "RUN" at bounding box center [744, 54] width 36 height 13
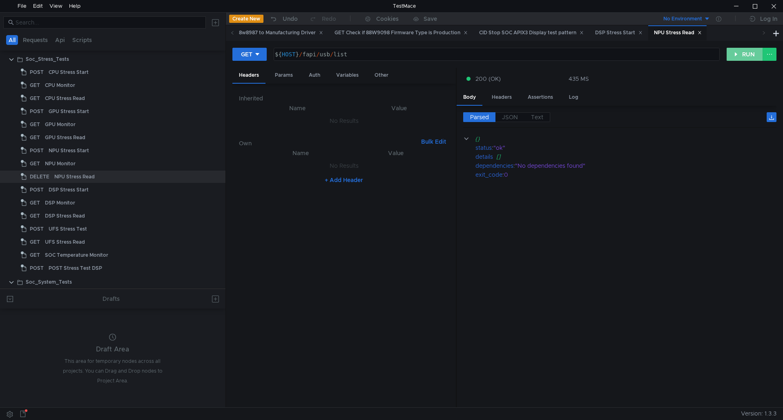
click at [750, 56] on button "RUN" at bounding box center [744, 54] width 36 height 13
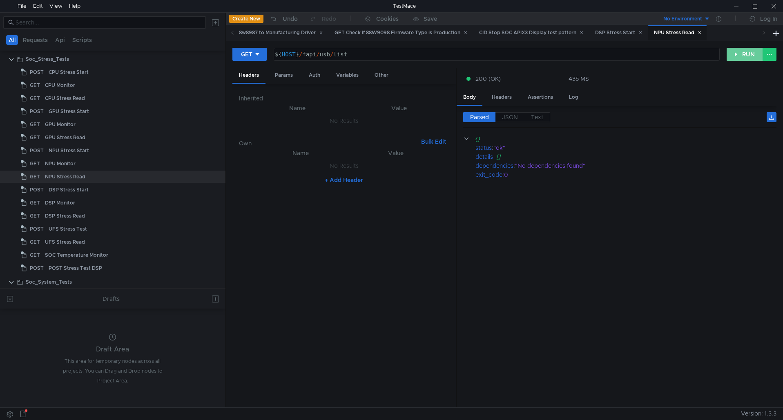
click at [733, 53] on button "RUN" at bounding box center [744, 54] width 36 height 13
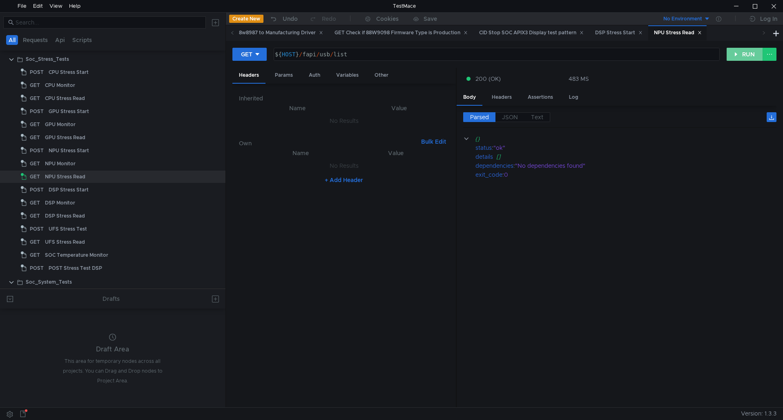
click at [734, 53] on button "RUN" at bounding box center [744, 54] width 36 height 13
click at [743, 61] on button "RUN" at bounding box center [744, 54] width 36 height 13
click at [742, 58] on button "RUN" at bounding box center [744, 54] width 36 height 13
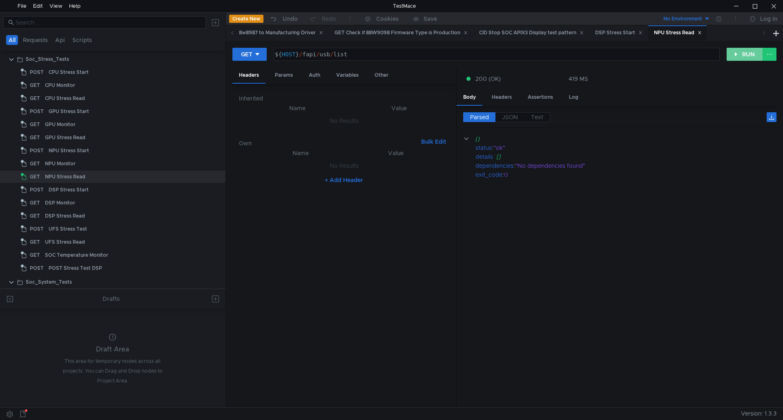
click at [742, 58] on button "RUN" at bounding box center [744, 54] width 36 height 13
drag, startPoint x: 742, startPoint y: 58, endPoint x: 742, endPoint y: 62, distance: 4.9
click at [742, 62] on div "GET ${HOST}/fapi/usb/list ${ HOST } / fapi / usb / list ההההההההההההההההההההההה…" at bounding box center [504, 57] width 544 height 20
click at [756, 57] on button "RUN" at bounding box center [744, 54] width 36 height 13
click at [748, 54] on button "RUN" at bounding box center [744, 54] width 36 height 13
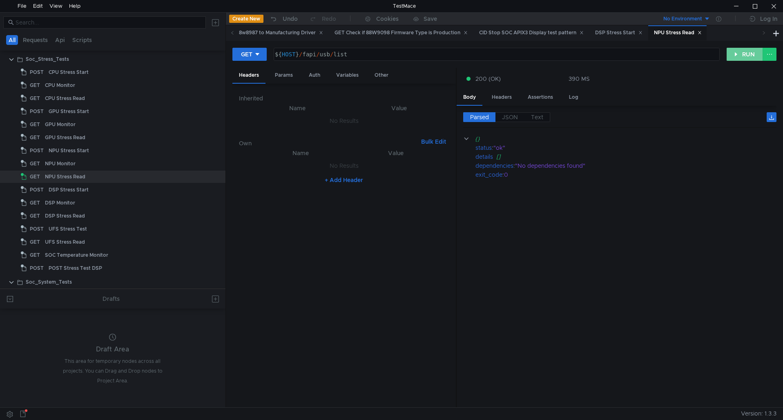
click at [745, 54] on button "RUN" at bounding box center [744, 54] width 36 height 13
click at [380, 54] on div "${ HOST } / fapi / usb / list" at bounding box center [495, 61] width 445 height 20
click at [746, 58] on button "RUN" at bounding box center [744, 54] width 36 height 13
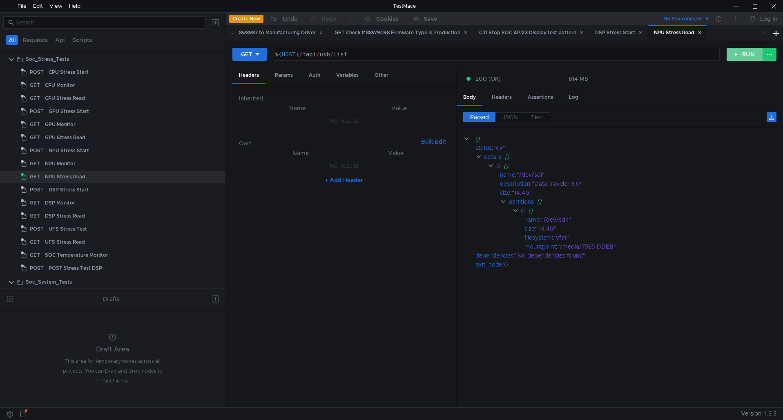
click at [746, 58] on button "RUN" at bounding box center [744, 54] width 36 height 13
click at [744, 58] on button "RUN" at bounding box center [744, 54] width 36 height 13
click at [743, 56] on button "RUN" at bounding box center [744, 54] width 36 height 13
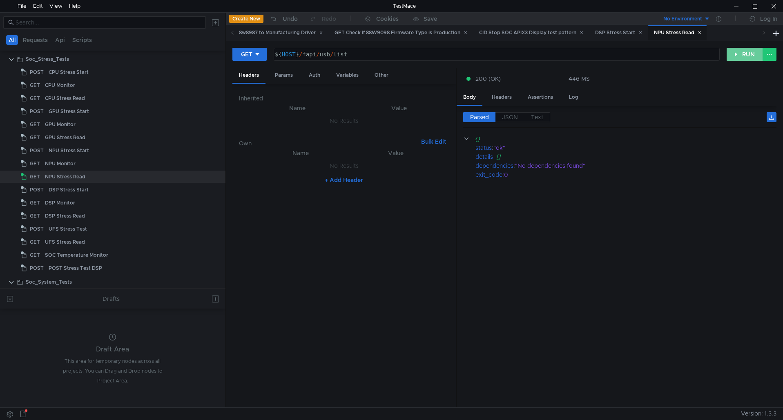
click at [741, 55] on button "RUN" at bounding box center [744, 54] width 36 height 13
click at [754, 54] on button "RUN" at bounding box center [744, 54] width 36 height 13
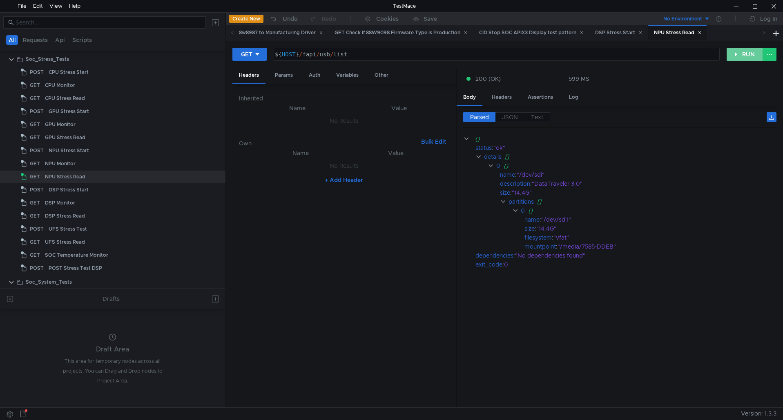
click at [753, 54] on button "RUN" at bounding box center [744, 54] width 36 height 13
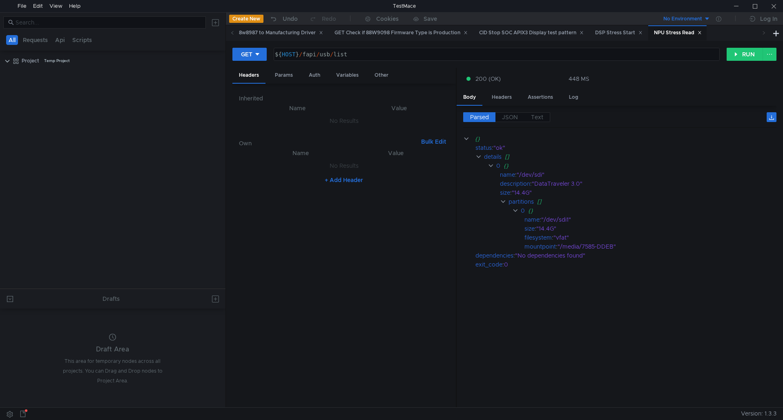
scroll to position [555, 0]
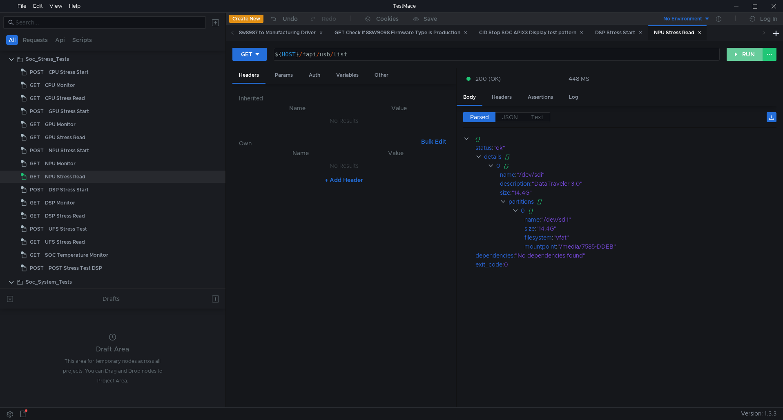
click at [728, 52] on button "RUN" at bounding box center [744, 54] width 36 height 13
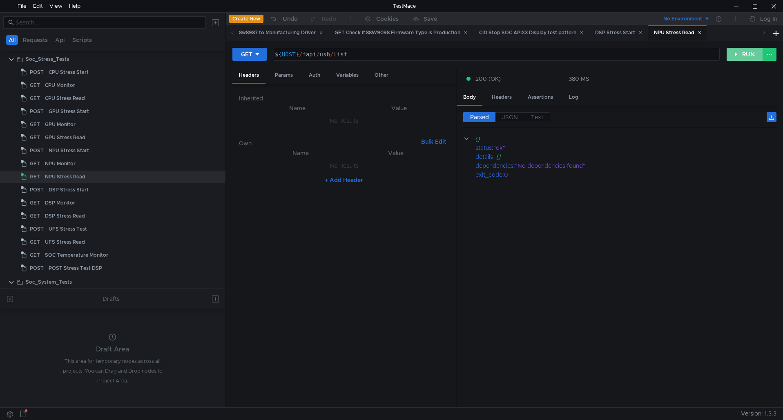
click at [737, 56] on button "RUN" at bounding box center [744, 54] width 36 height 13
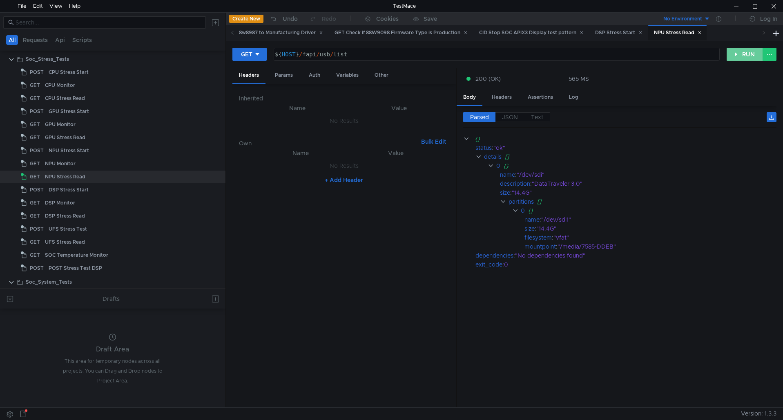
click at [737, 56] on button "RUN" at bounding box center [744, 54] width 36 height 13
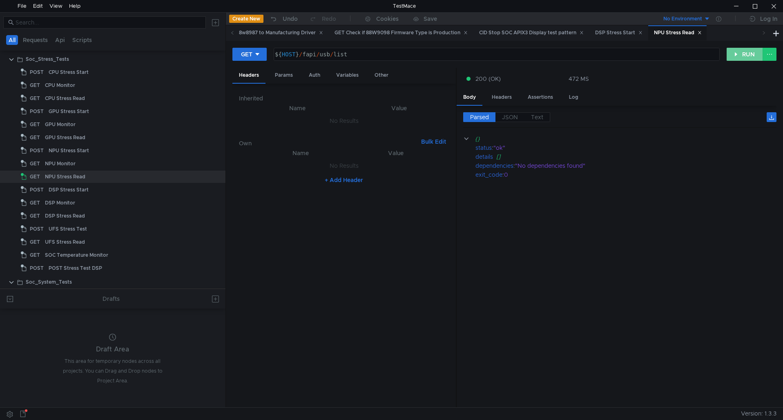
click at [737, 56] on button "RUN" at bounding box center [744, 54] width 36 height 13
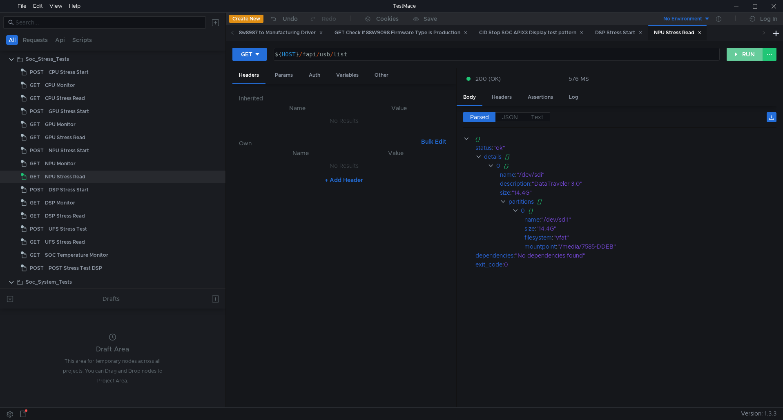
click at [746, 52] on button "RUN" at bounding box center [744, 54] width 36 height 13
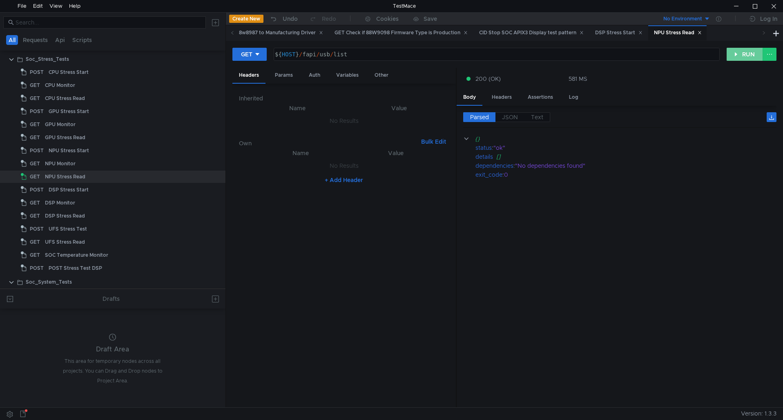
click at [746, 52] on button "RUN" at bounding box center [744, 54] width 36 height 13
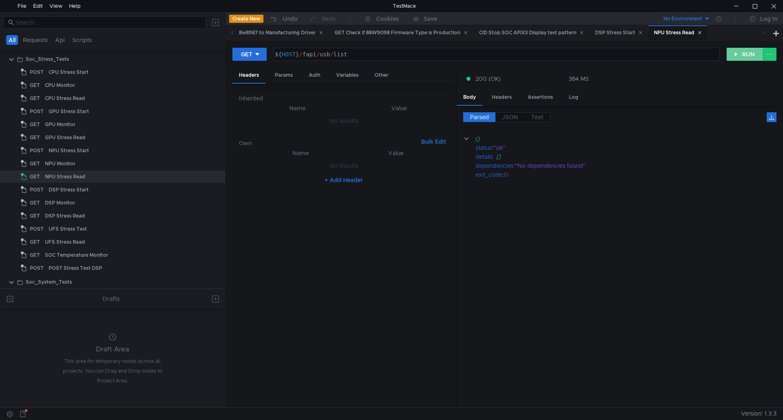
click at [746, 52] on button "RUN" at bounding box center [744, 54] width 36 height 13
click at [746, 53] on button "RUN" at bounding box center [744, 54] width 36 height 13
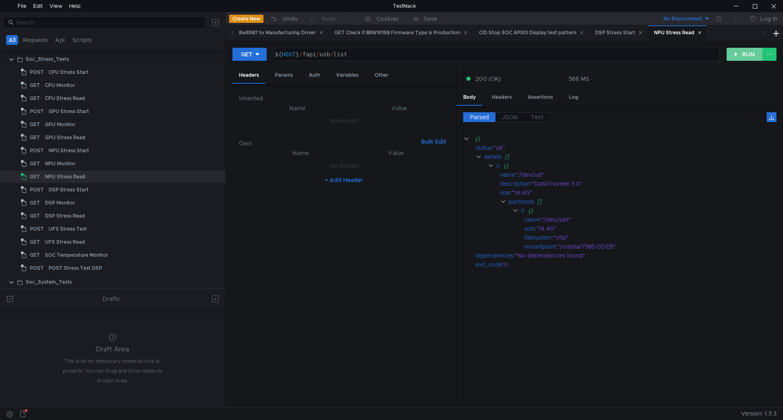
click at [746, 53] on button "RUN" at bounding box center [744, 54] width 36 height 13
click at [744, 52] on button "RUN" at bounding box center [744, 54] width 36 height 13
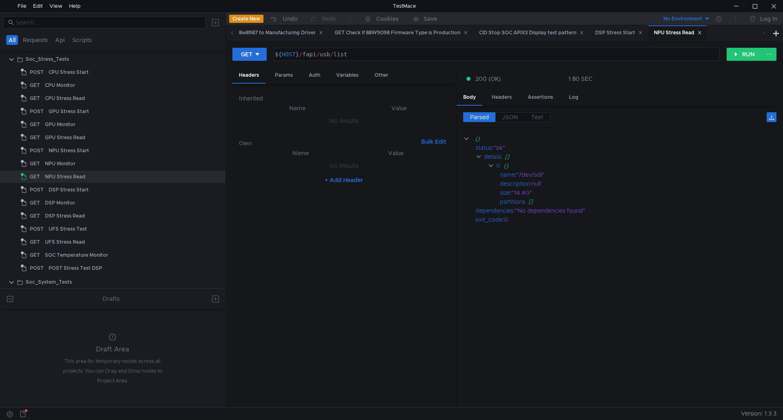
click at [724, 56] on div "GET ${HOST}/fapi/usb/list ${ HOST } / fapi / usb / list ההההההההההההההההההההההה…" at bounding box center [479, 54] width 494 height 14
click at [733, 55] on button "RUN" at bounding box center [744, 54] width 36 height 13
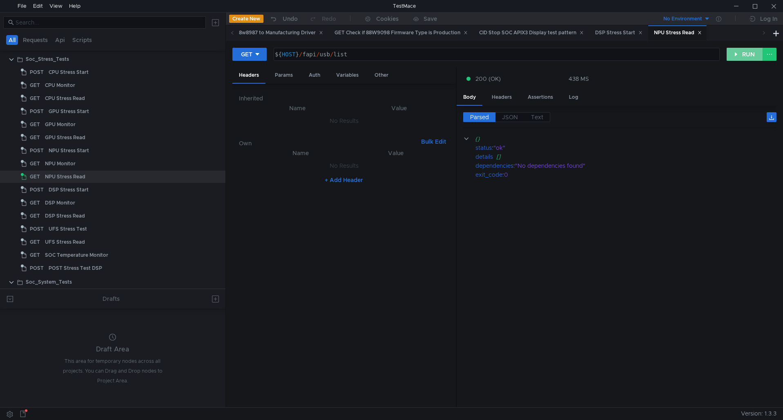
click at [733, 59] on button "RUN" at bounding box center [744, 54] width 36 height 13
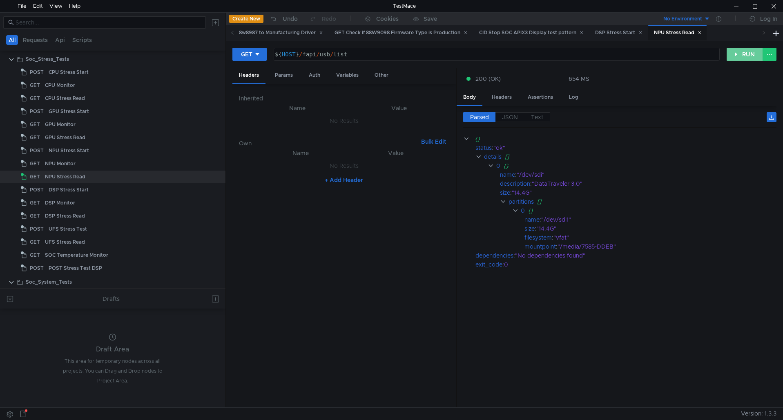
click at [733, 59] on button "RUN" at bounding box center [744, 54] width 36 height 13
click at [732, 60] on button "RUN" at bounding box center [744, 54] width 36 height 13
click at [735, 57] on button "RUN" at bounding box center [744, 54] width 36 height 13
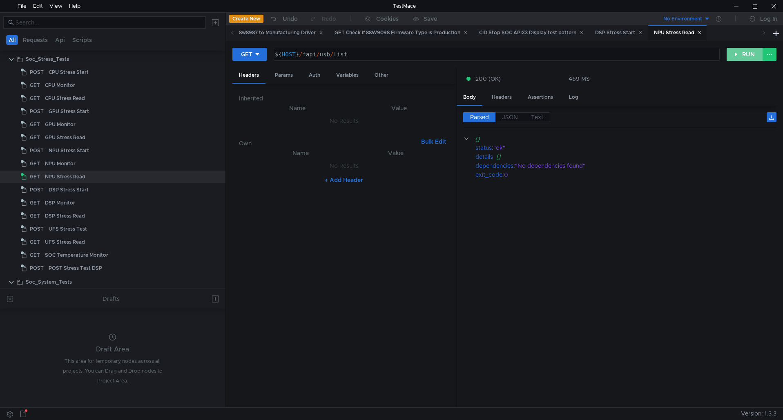
click at [735, 57] on button "RUN" at bounding box center [744, 54] width 36 height 13
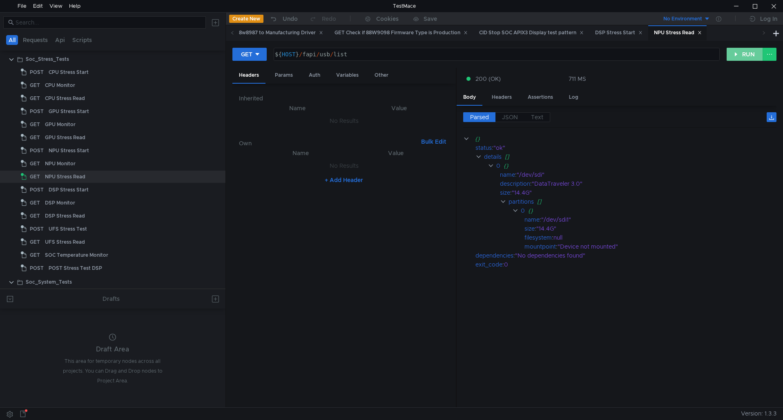
click at [752, 53] on button "RUN" at bounding box center [744, 54] width 36 height 13
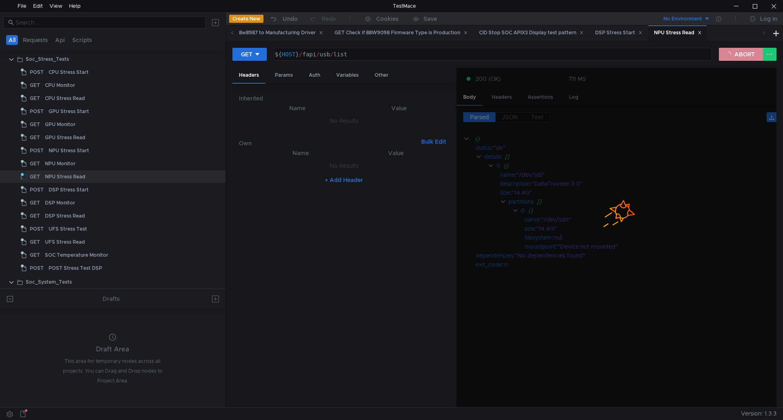
click at [752, 53] on button "ABORT" at bounding box center [741, 54] width 44 height 13
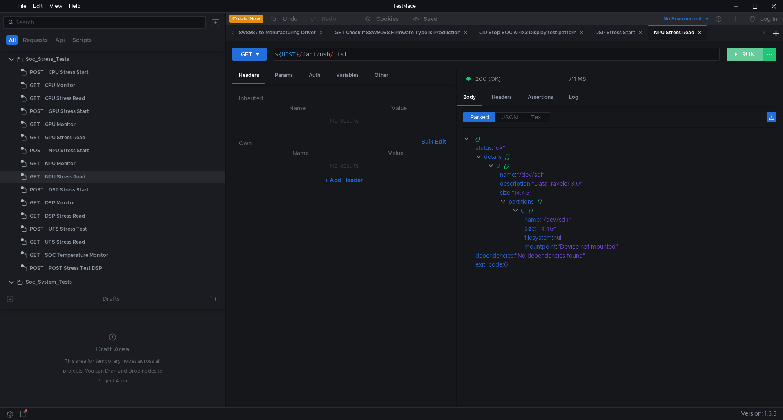
click at [752, 53] on button "RUN" at bounding box center [744, 54] width 36 height 13
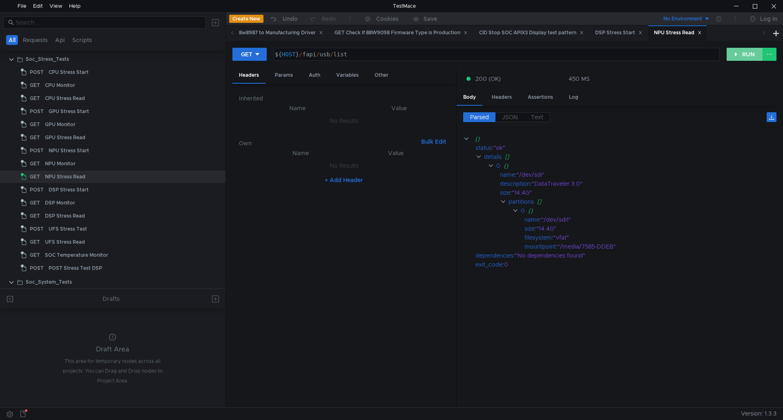
click at [752, 53] on button "RUN" at bounding box center [744, 54] width 36 height 13
click at [737, 58] on button "RUN" at bounding box center [744, 54] width 36 height 13
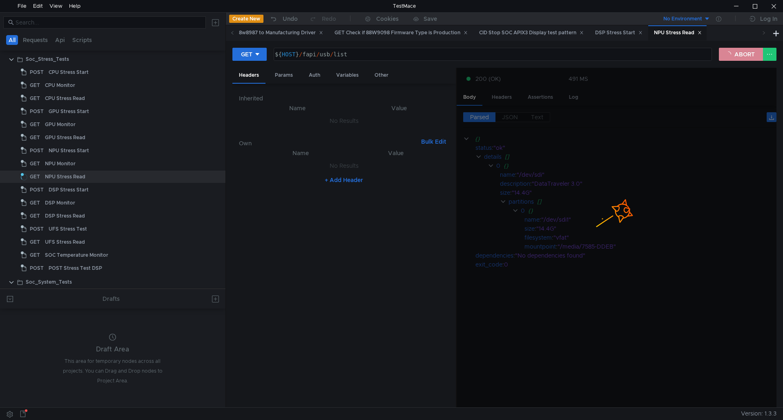
click at [737, 58] on button "ABORT" at bounding box center [741, 54] width 44 height 13
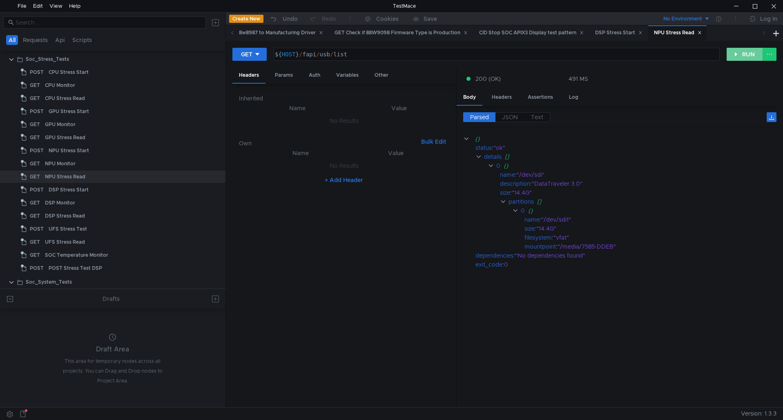
click at [737, 58] on button "RUN" at bounding box center [744, 54] width 36 height 13
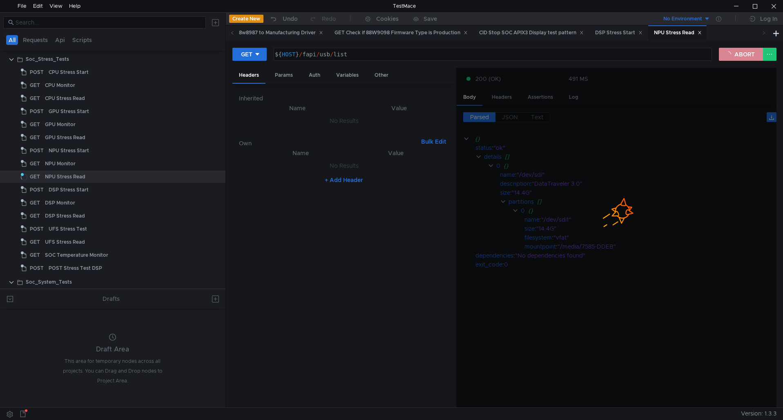
click at [737, 58] on button "ABORT" at bounding box center [741, 54] width 44 height 13
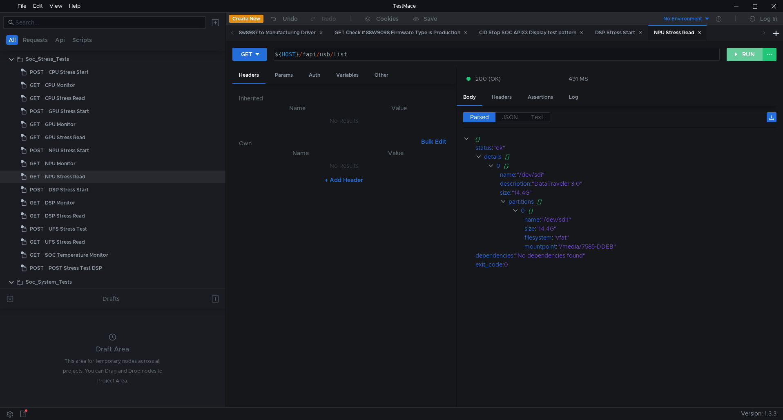
click at [737, 58] on button "RUN" at bounding box center [744, 54] width 36 height 13
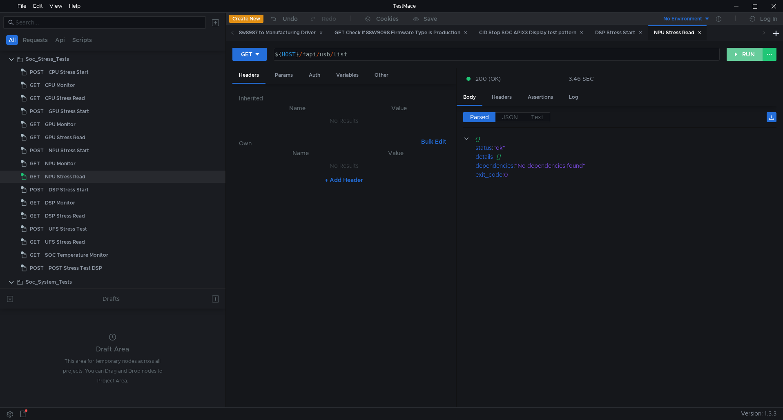
click at [737, 58] on button "RUN" at bounding box center [744, 54] width 36 height 13
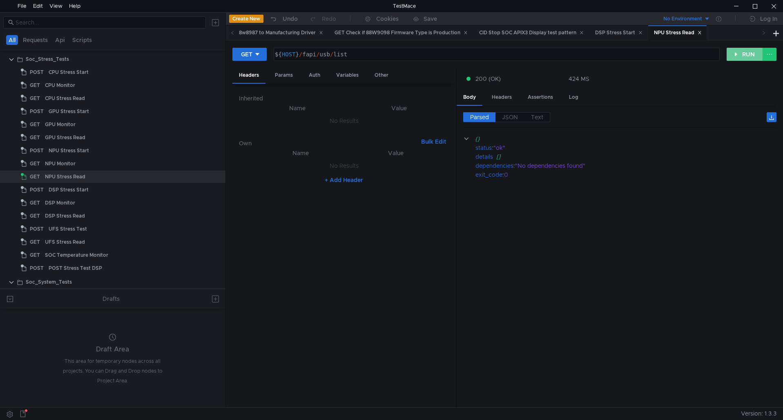
click at [737, 56] on button "RUN" at bounding box center [744, 54] width 36 height 13
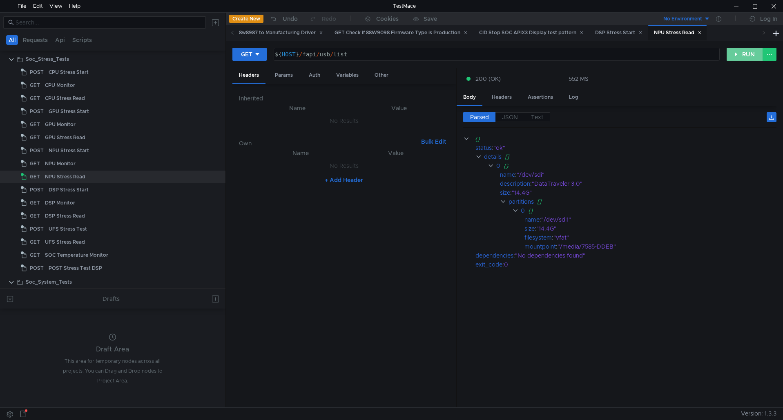
click at [737, 56] on button "RUN" at bounding box center [744, 54] width 36 height 13
click at [744, 58] on button "RUN" at bounding box center [744, 54] width 36 height 13
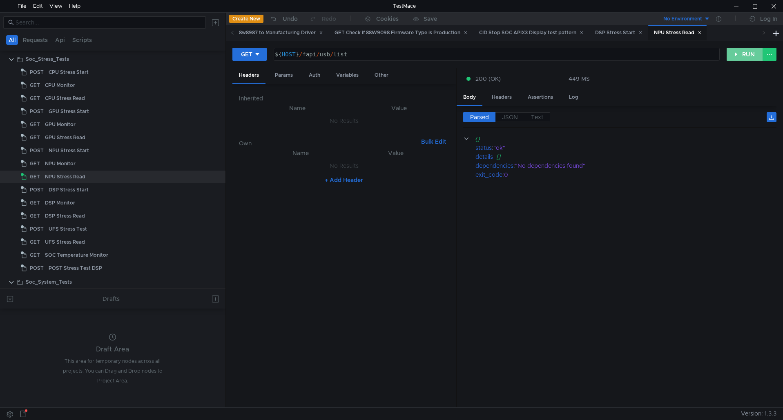
click at [744, 58] on button "RUN" at bounding box center [744, 54] width 36 height 13
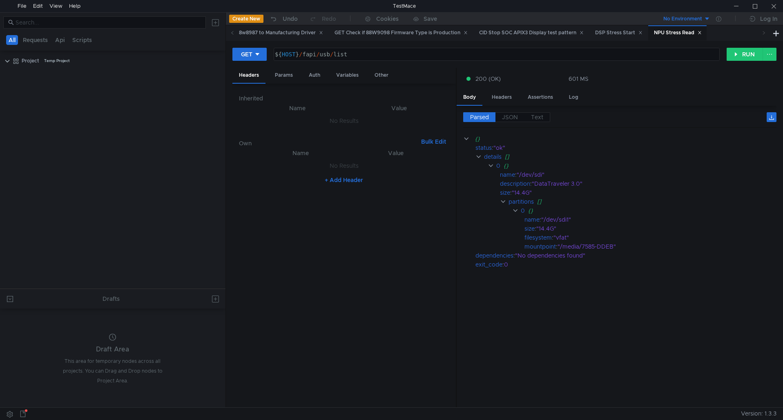
scroll to position [555, 0]
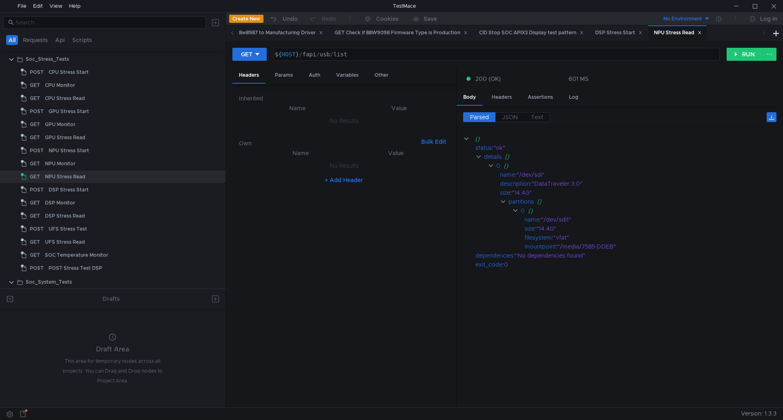
click at [730, 63] on div "GET ${HOST}/fapi/usb/list ${ HOST } / fapi / usb / list ההההההההההההההההההההההה…" at bounding box center [504, 57] width 544 height 20
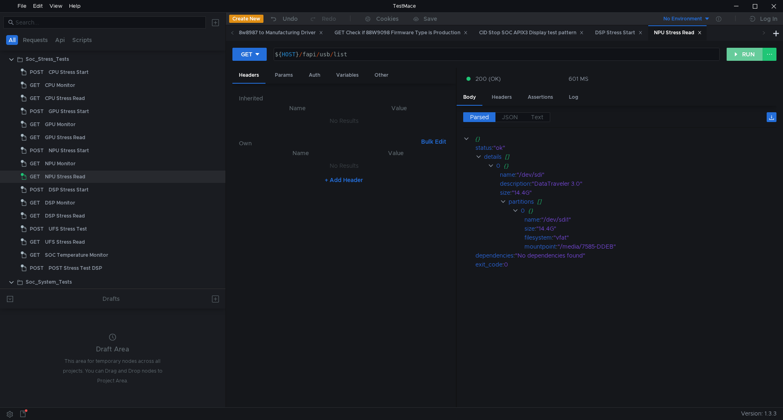
click at [737, 56] on button "RUN" at bounding box center [744, 54] width 36 height 13
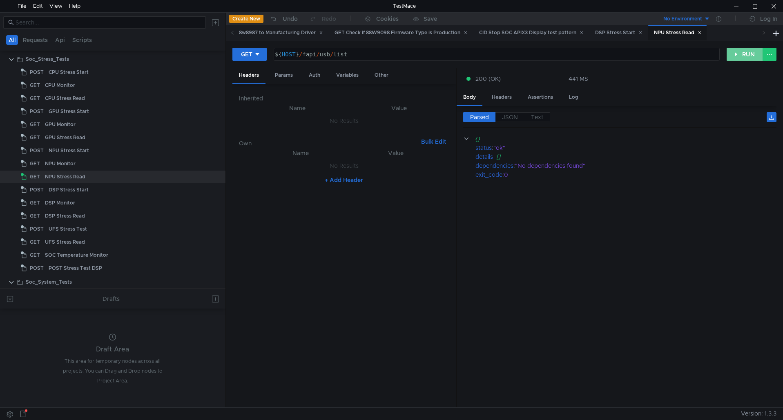
click at [737, 56] on button "RUN" at bounding box center [744, 54] width 36 height 13
click at [742, 51] on button "RUN" at bounding box center [744, 54] width 36 height 13
click at [737, 54] on button "RUN" at bounding box center [744, 54] width 36 height 13
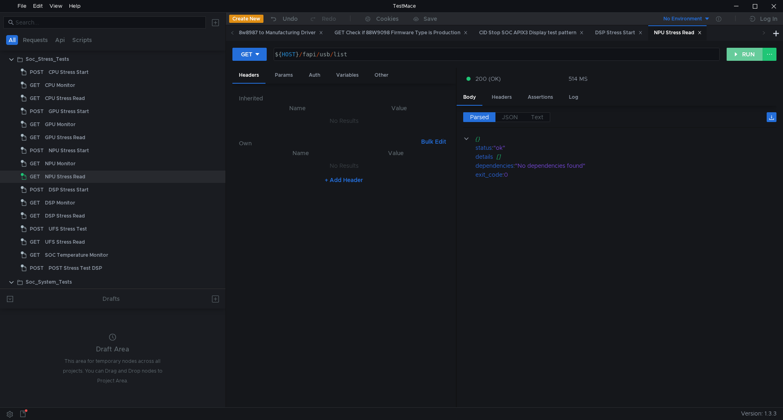
click at [737, 54] on button "RUN" at bounding box center [744, 54] width 36 height 13
click at [738, 54] on button "RUN" at bounding box center [744, 54] width 36 height 13
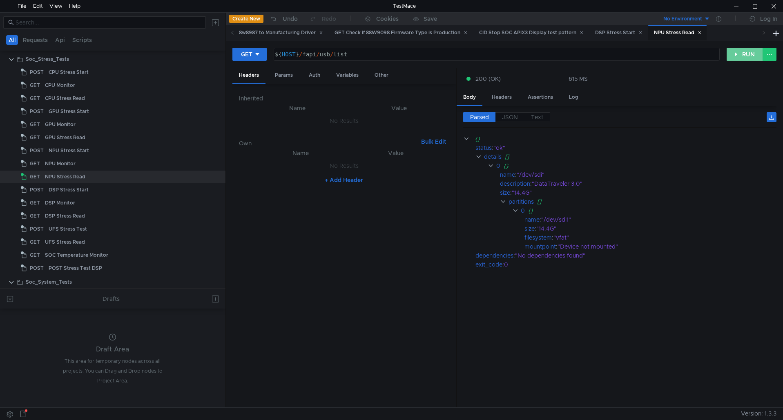
click at [742, 59] on button "RUN" at bounding box center [744, 54] width 36 height 13
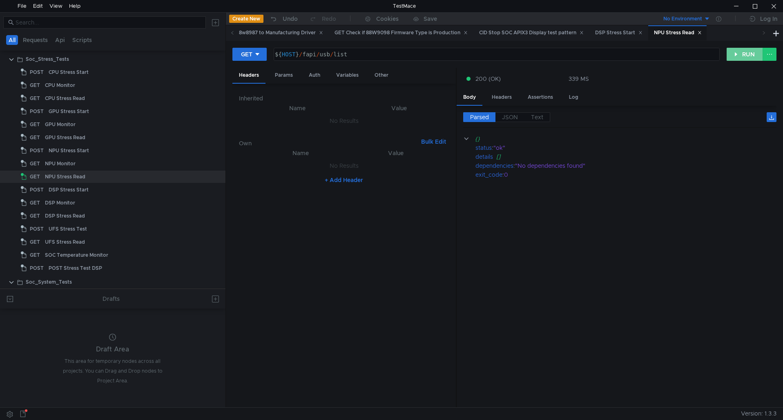
click at [742, 59] on button "RUN" at bounding box center [744, 54] width 36 height 13
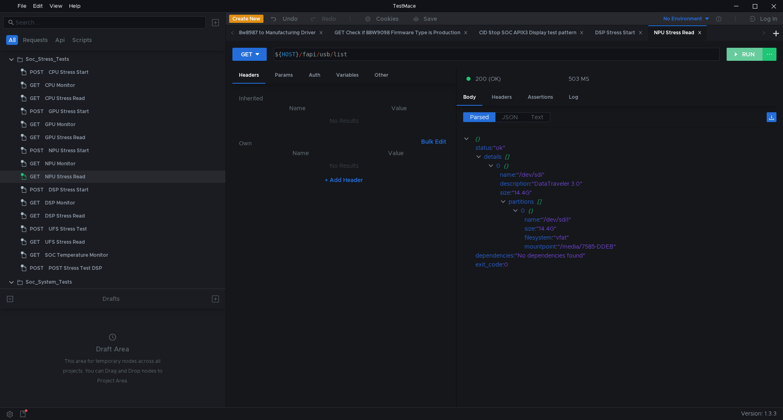
click at [742, 59] on button "RUN" at bounding box center [744, 54] width 36 height 13
click at [741, 54] on button "RUN" at bounding box center [744, 54] width 36 height 13
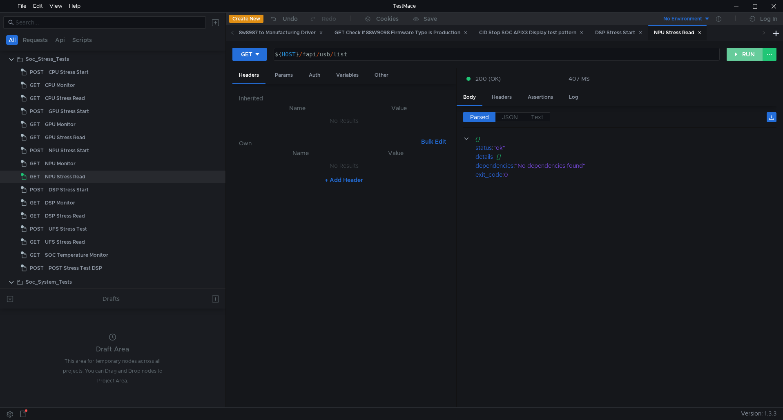
click at [741, 54] on button "RUN" at bounding box center [744, 54] width 36 height 13
click at [742, 56] on button "RUN" at bounding box center [744, 54] width 36 height 13
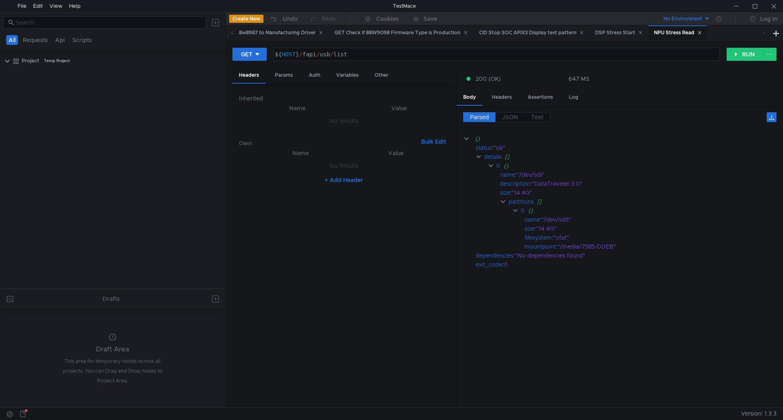
scroll to position [555, 0]
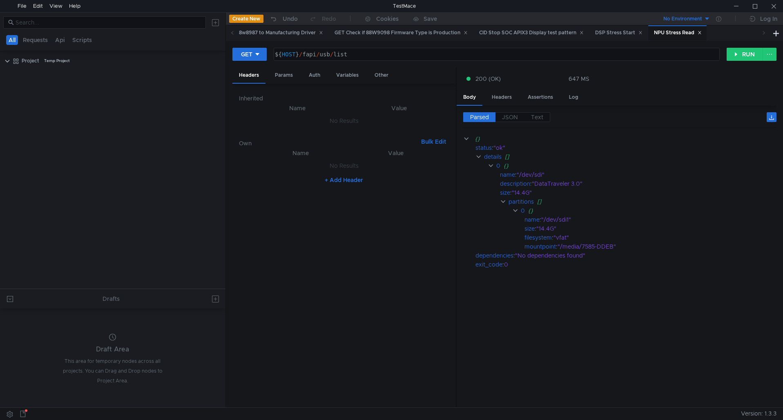
scroll to position [555, 0]
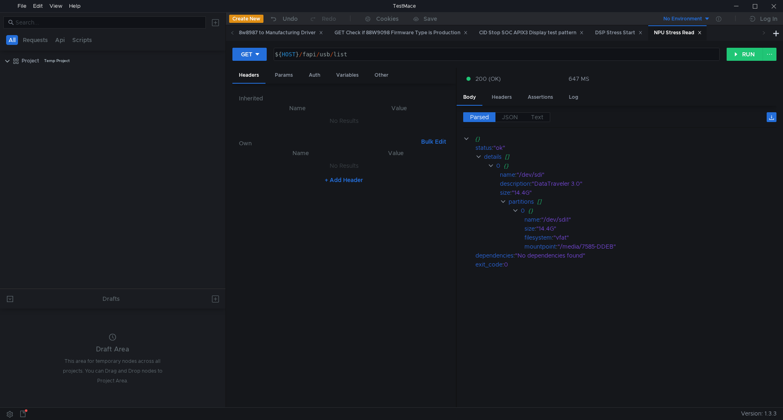
scroll to position [555, 0]
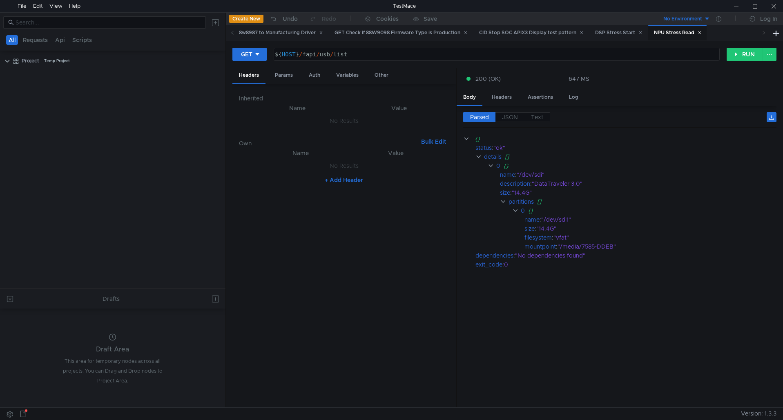
scroll to position [555, 0]
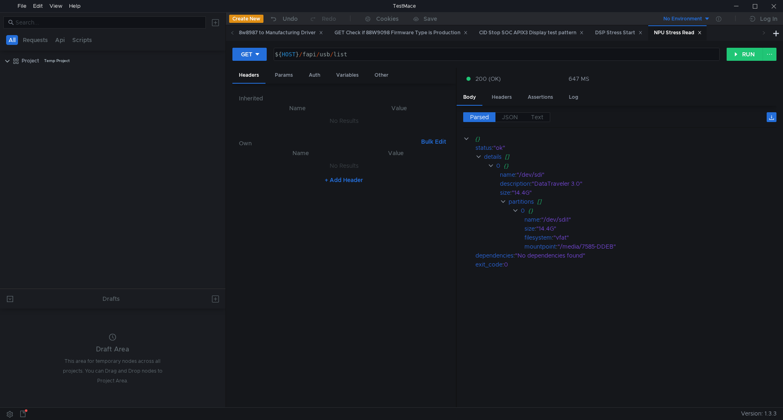
scroll to position [555, 0]
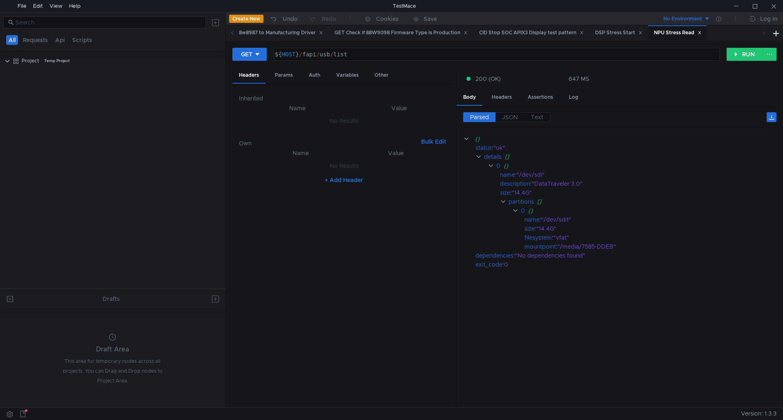
scroll to position [555, 0]
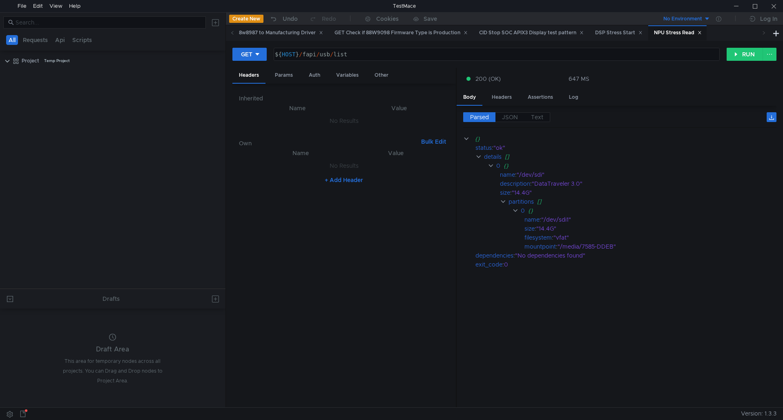
scroll to position [555, 0]
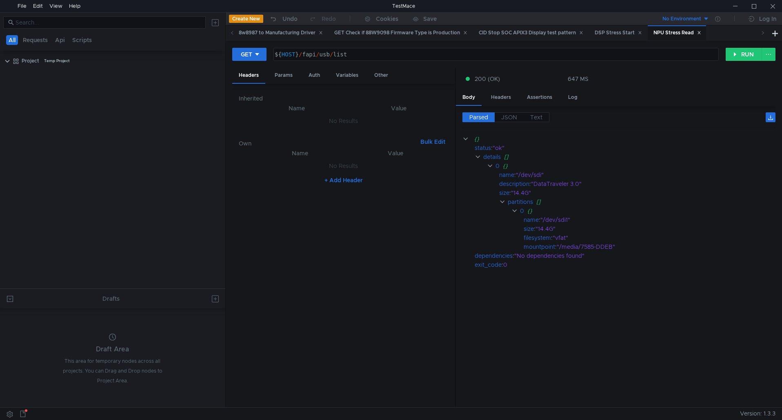
scroll to position [555, 0]
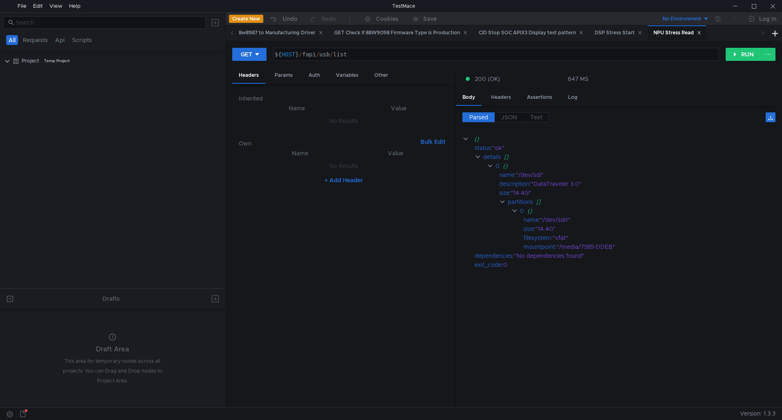
scroll to position [555, 0]
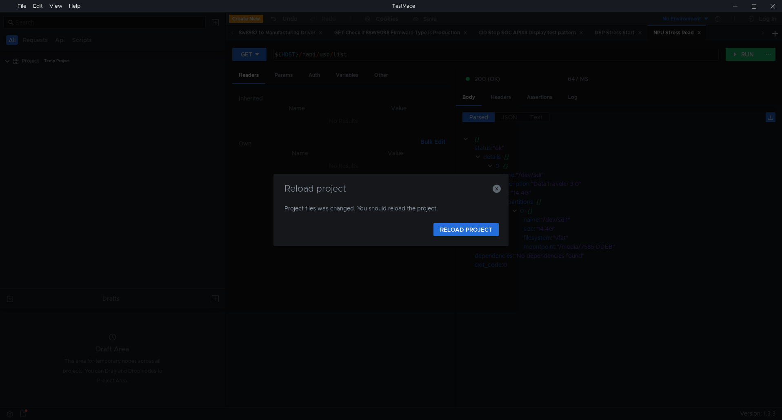
scroll to position [555, 0]
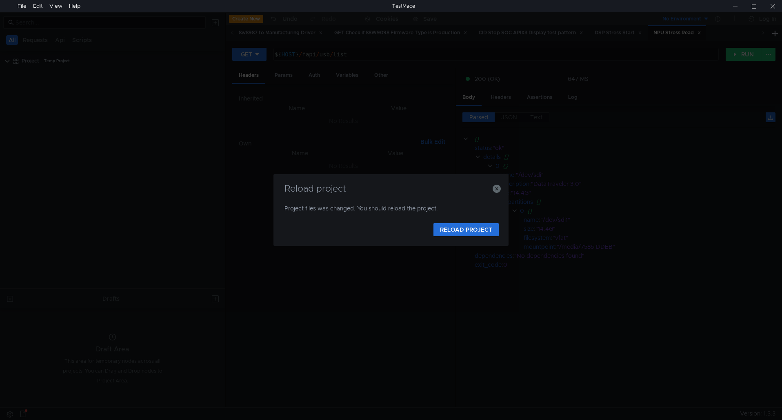
scroll to position [555, 0]
